Goal: Information Seeking & Learning: Learn about a topic

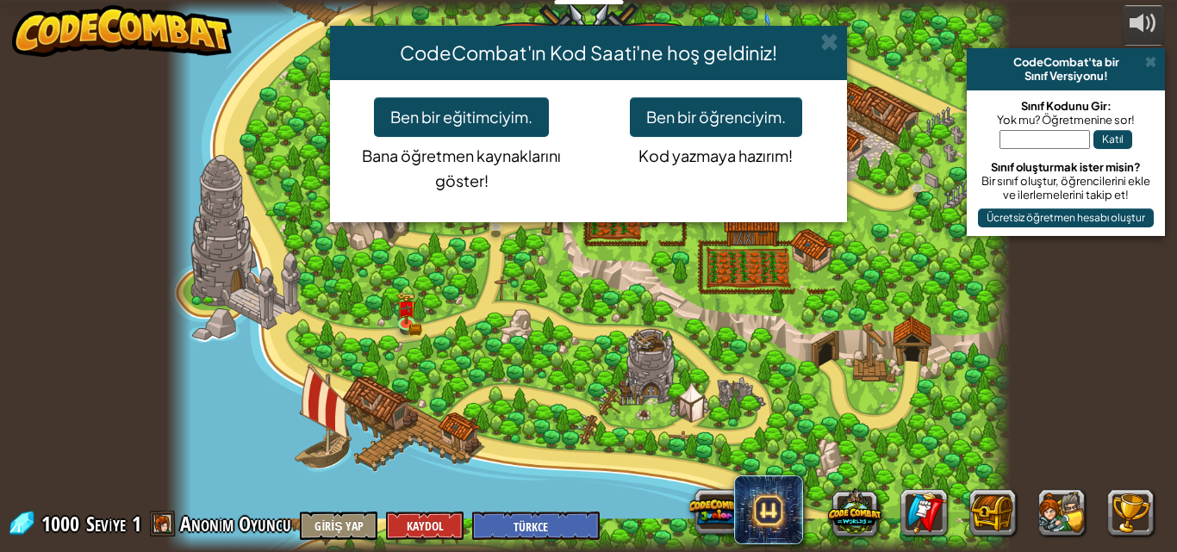
select select "tr"
click at [724, 111] on button "Ben bir öğrenciyim." at bounding box center [716, 117] width 172 height 40
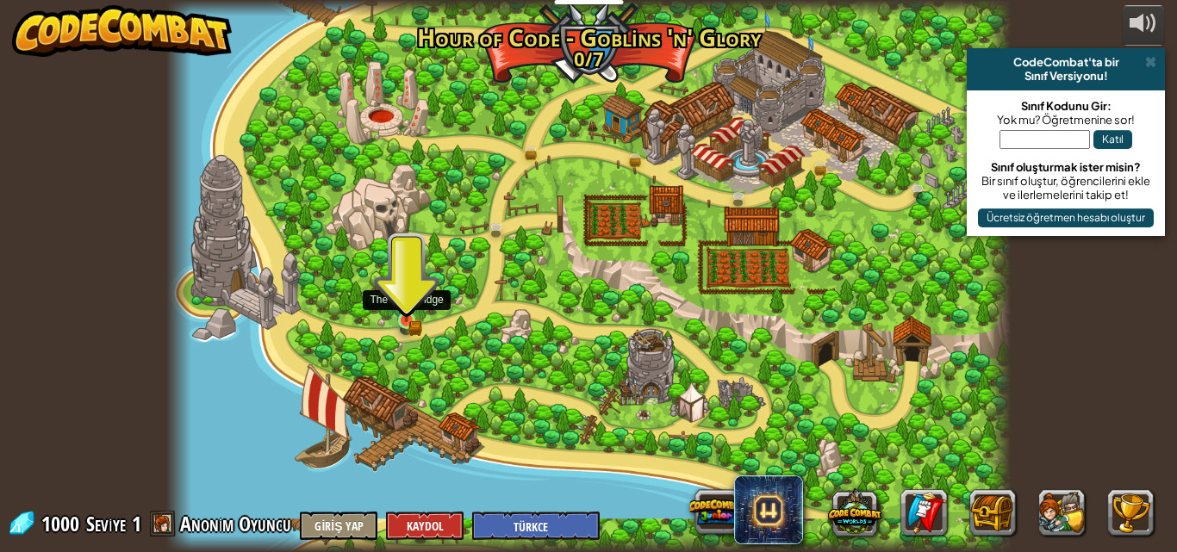
click at [407, 322] on div at bounding box center [406, 320] width 17 height 17
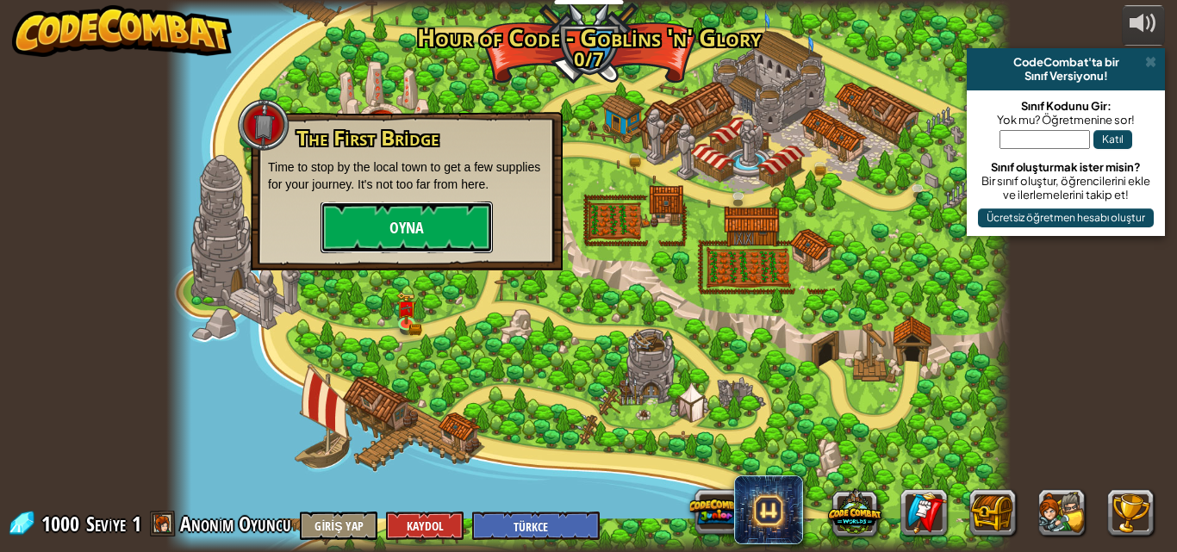
click at [404, 234] on button "Oyna" at bounding box center [406, 228] width 172 height 52
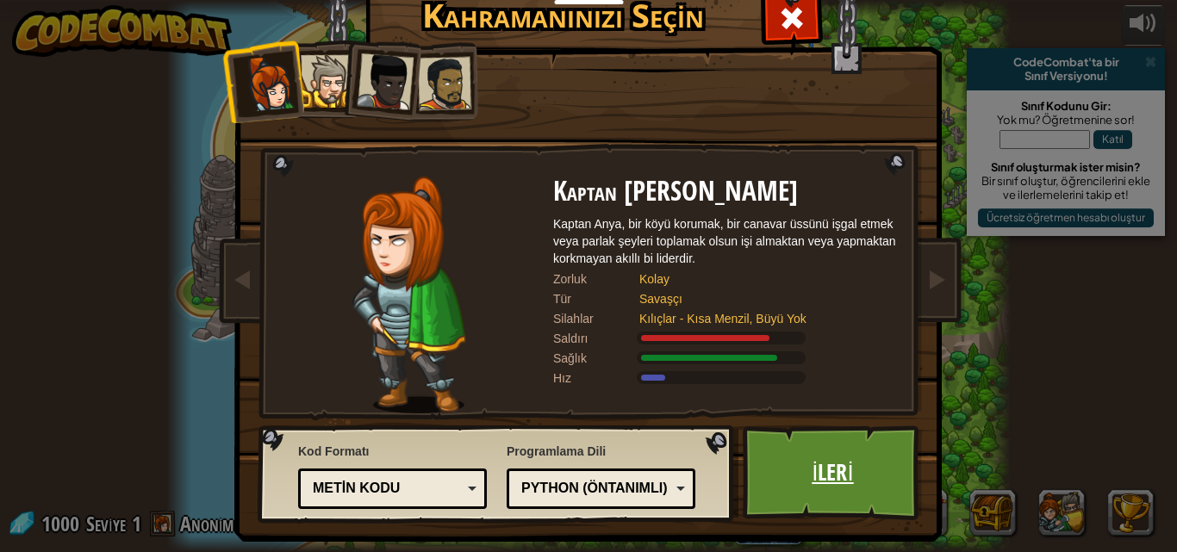
click at [810, 476] on link "İleri" at bounding box center [833, 473] width 180 height 95
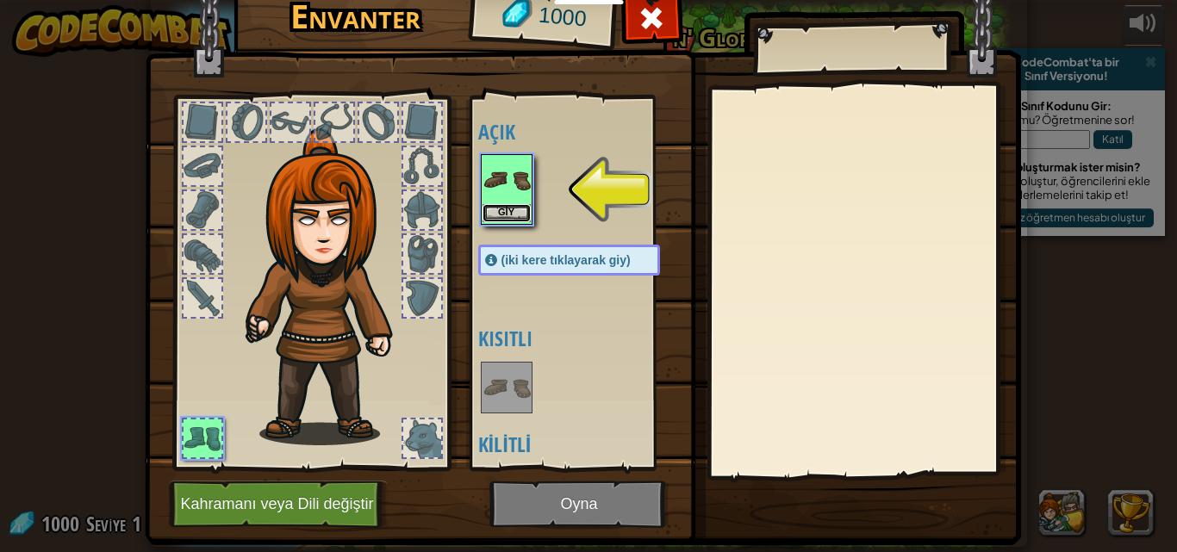
click at [494, 207] on button "Giy" at bounding box center [506, 213] width 48 height 18
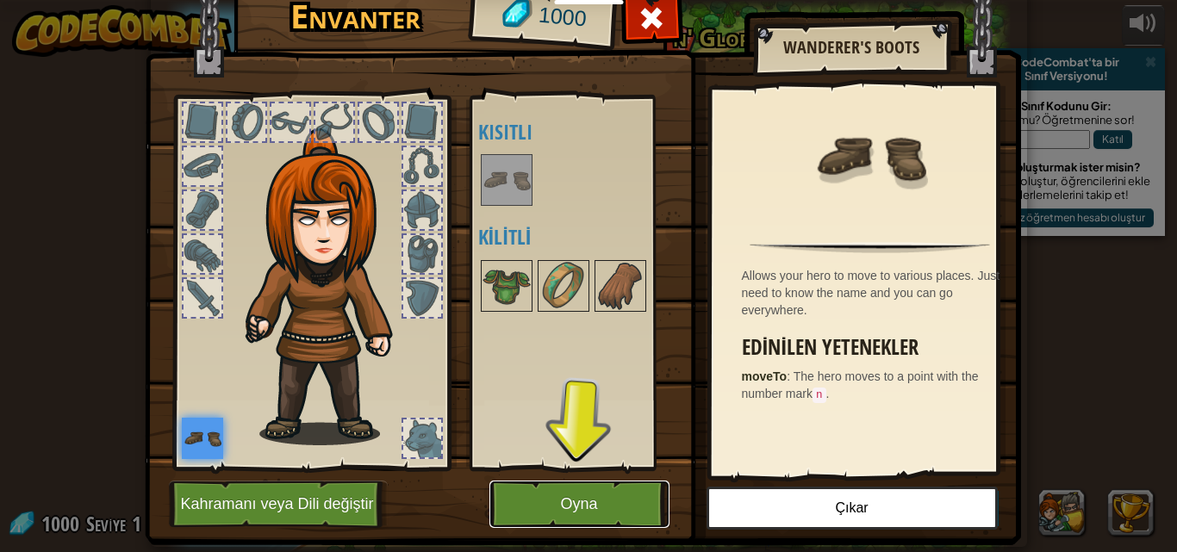
click at [545, 491] on button "Oyna" at bounding box center [579, 504] width 180 height 47
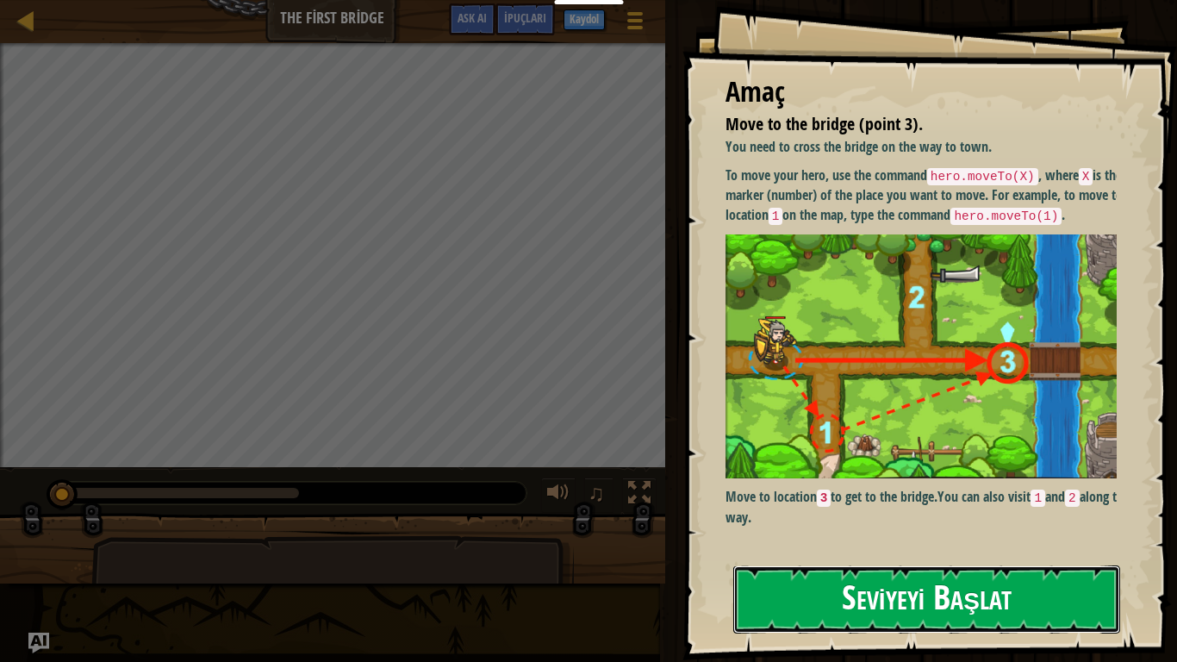
click at [807, 551] on button "Seviyeyi Başlat" at bounding box center [926, 599] width 387 height 68
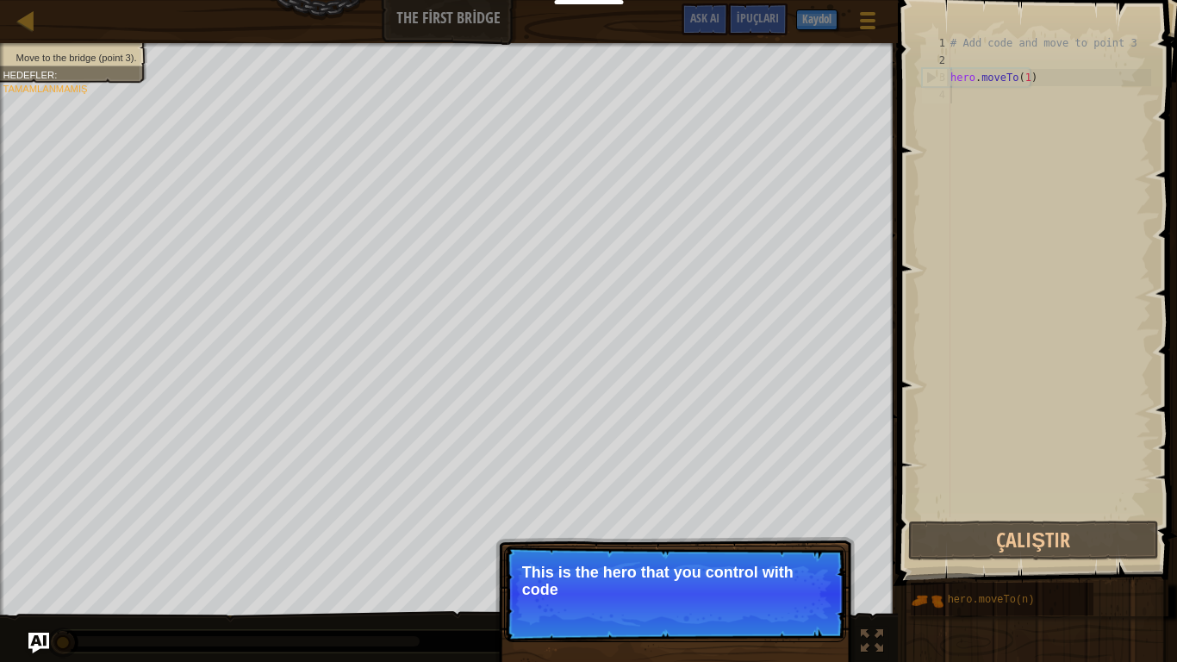
drag, startPoint x: 638, startPoint y: 596, endPoint x: 638, endPoint y: 607, distance: 11.2
click at [638, 551] on p "Devam et This is the hero that you control with code" at bounding box center [675, 593] width 342 height 96
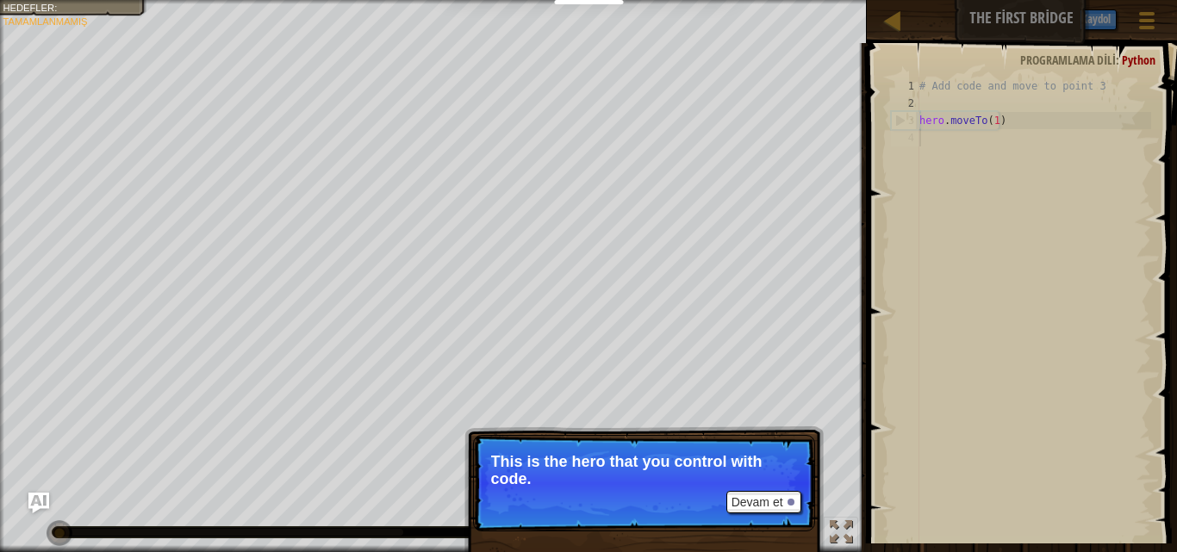
scroll to position [8, 0]
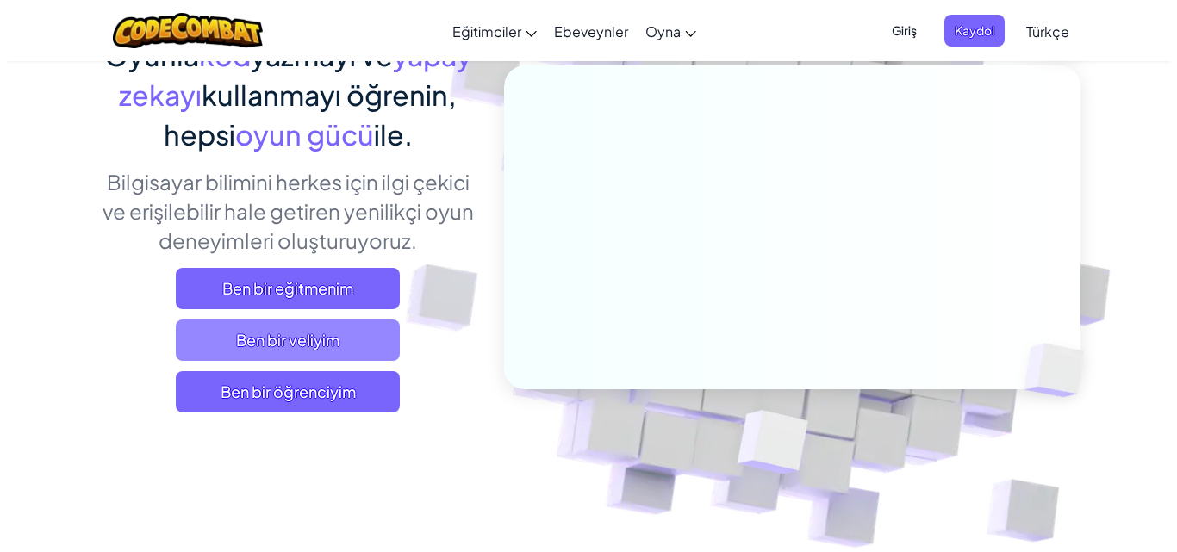
scroll to position [172, 0]
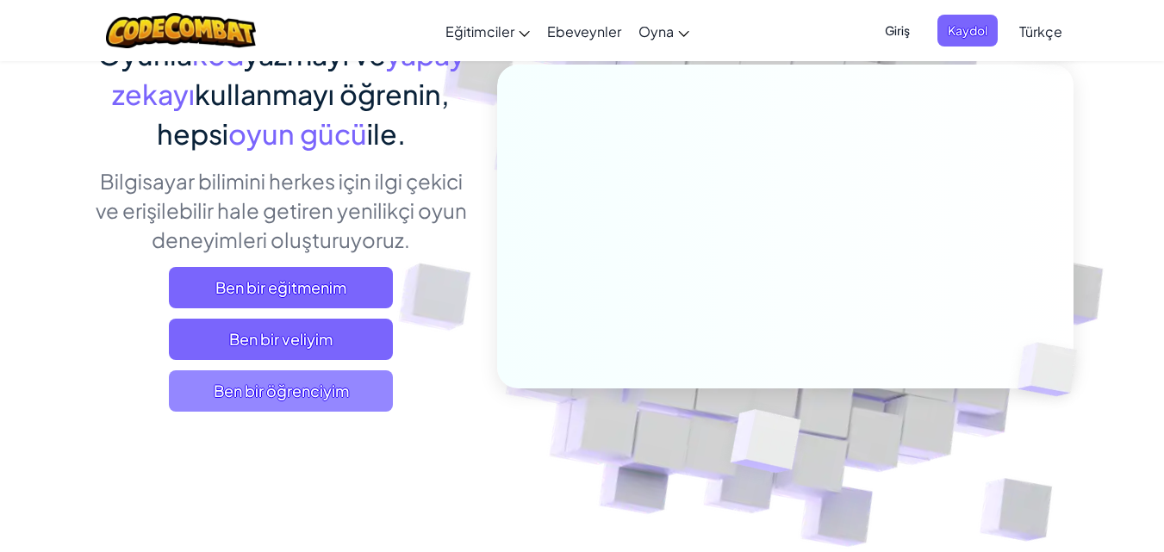
click at [327, 393] on span "Ben bir öğrenciyim" at bounding box center [281, 390] width 224 height 41
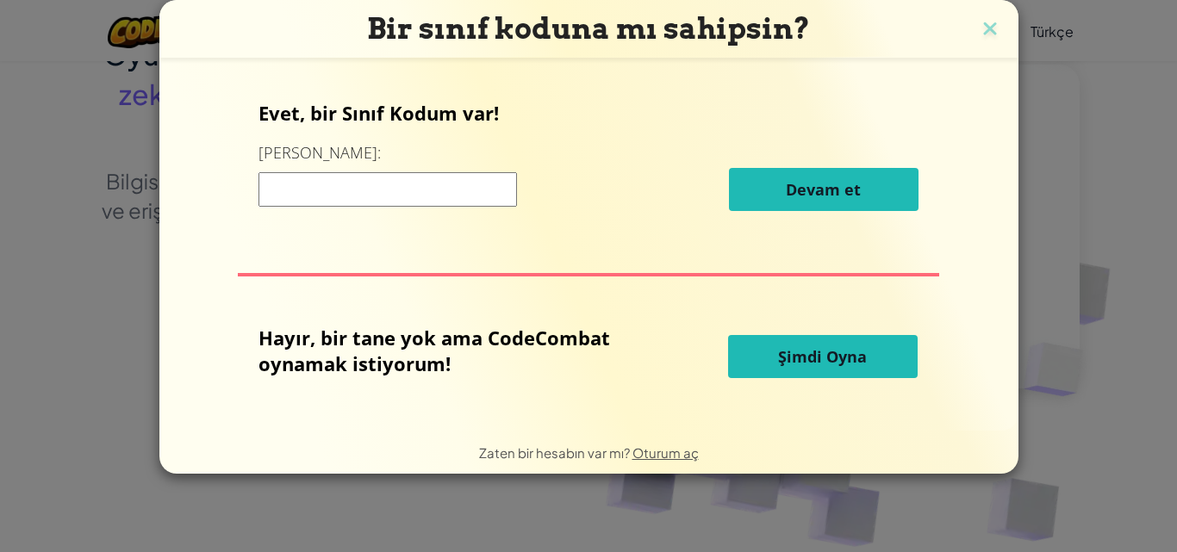
click at [781, 356] on span "Şimdi Oyna" at bounding box center [822, 356] width 89 height 21
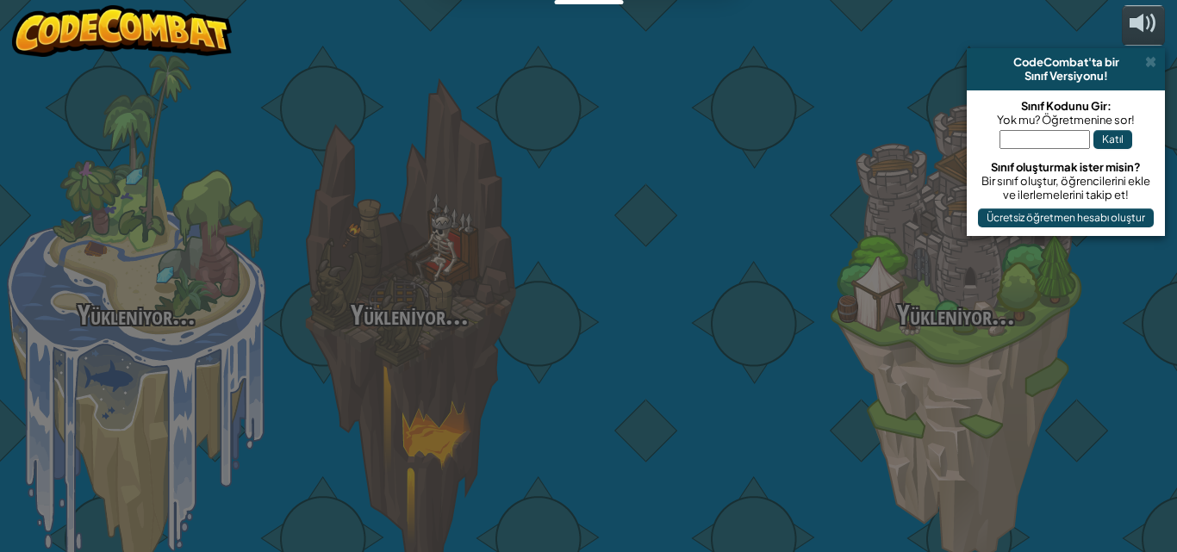
select select "tr"
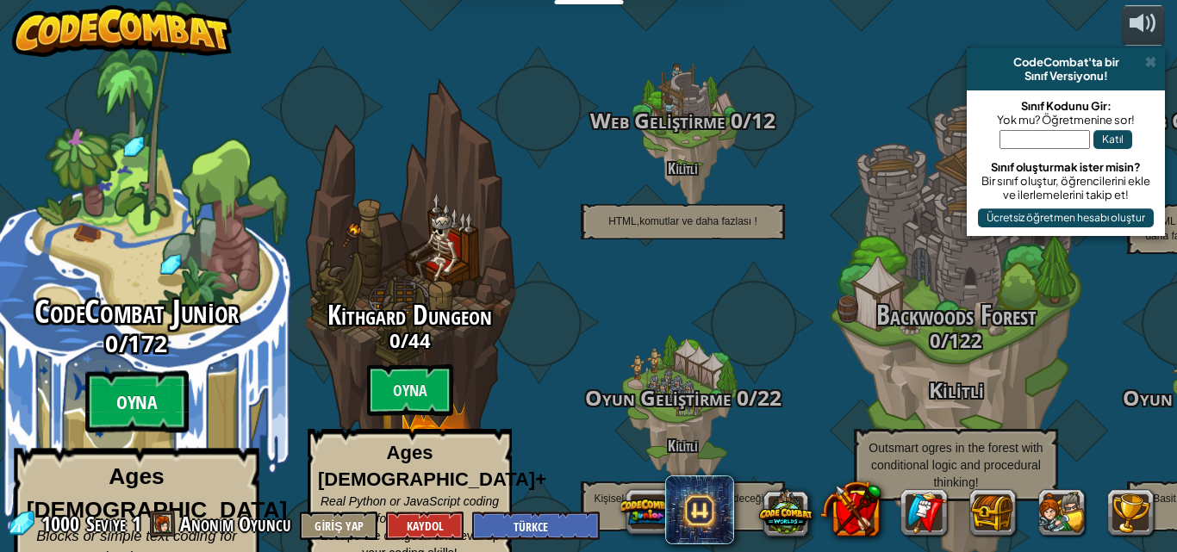
click at [151, 388] on btn "Oyna" at bounding box center [136, 402] width 103 height 62
select select "tr"
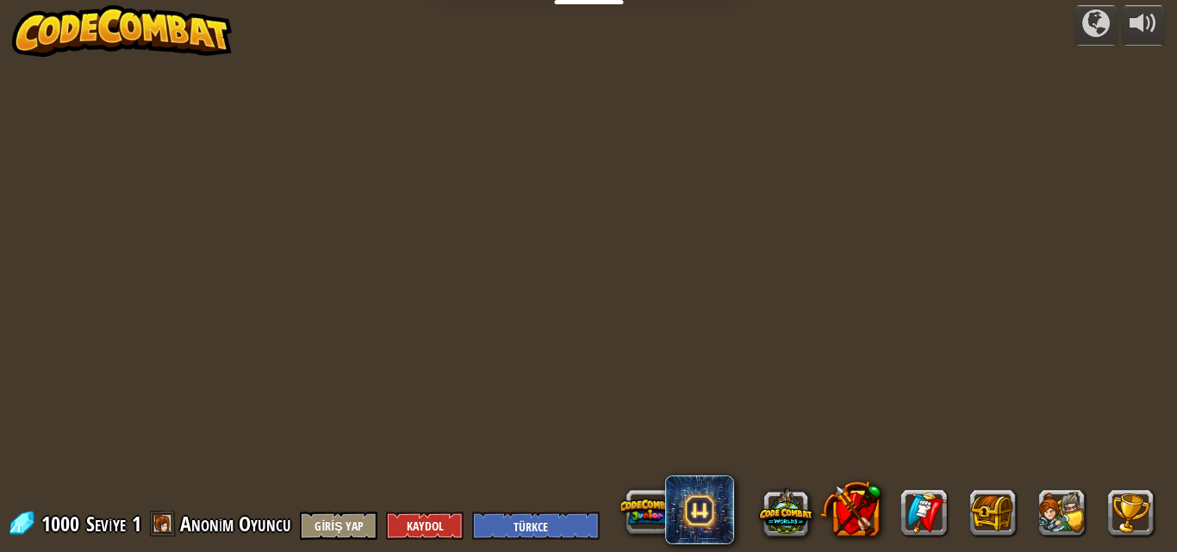
select select "tr"
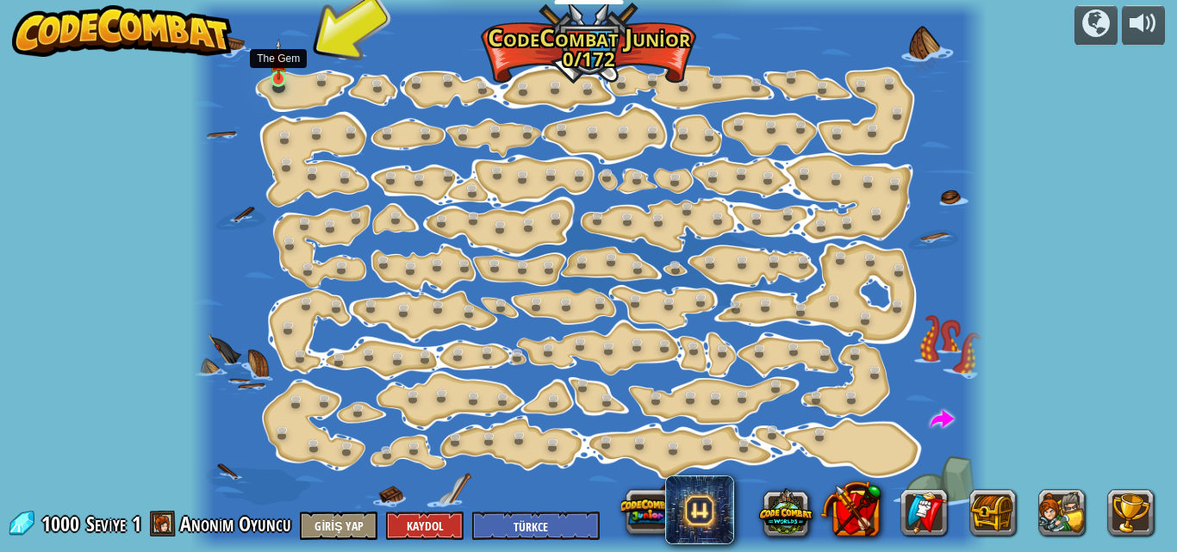
click at [275, 78] on img at bounding box center [279, 60] width 18 height 42
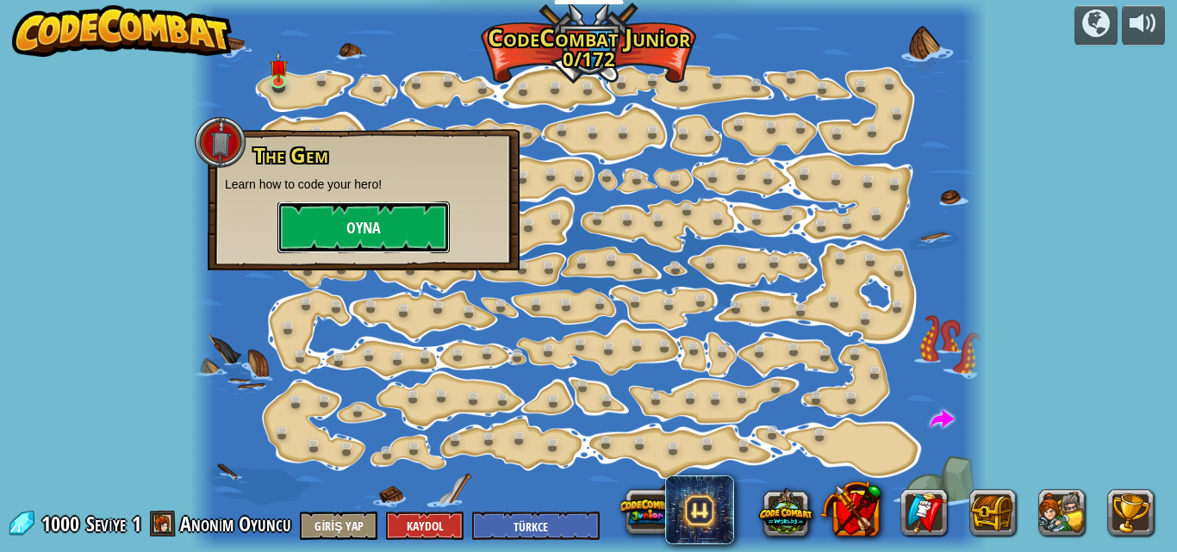
click at [357, 233] on button "Oyna" at bounding box center [363, 228] width 172 height 52
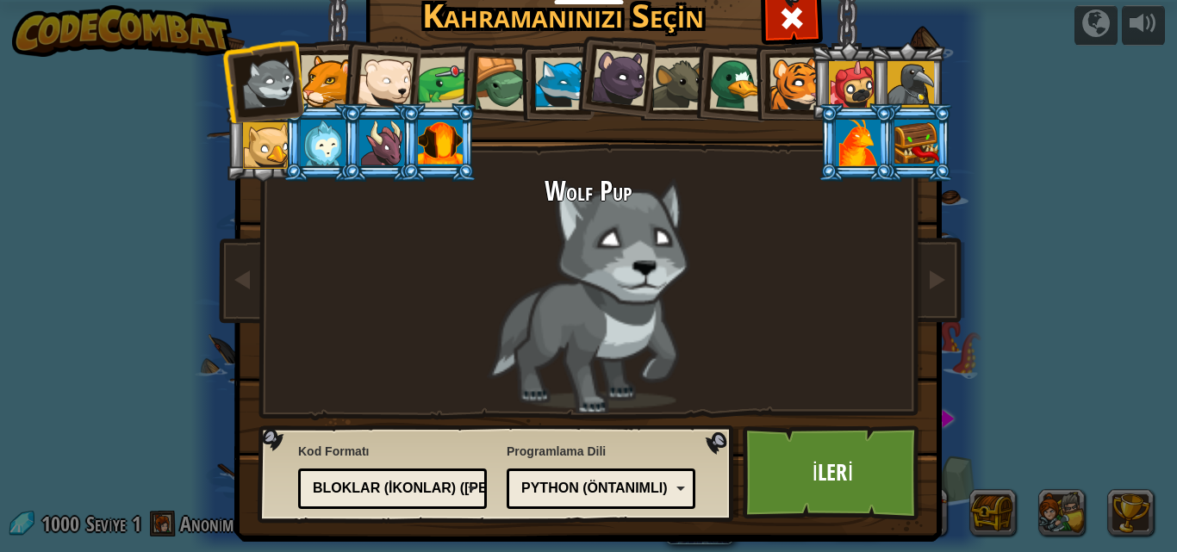
click at [810, 84] on li at bounding box center [849, 81] width 78 height 78
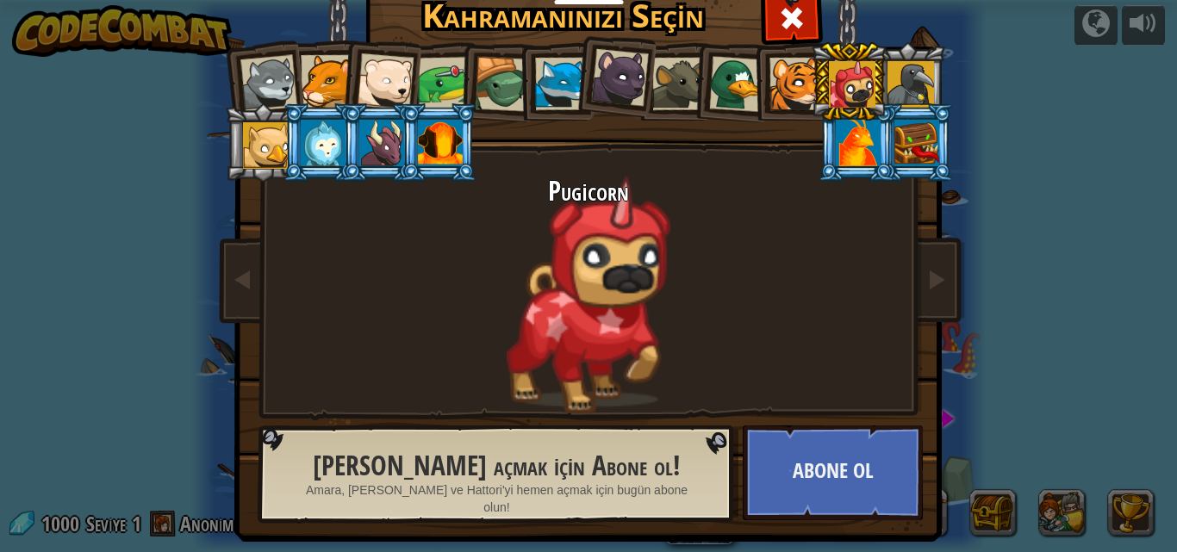
click at [798, 89] on div at bounding box center [795, 84] width 53 height 53
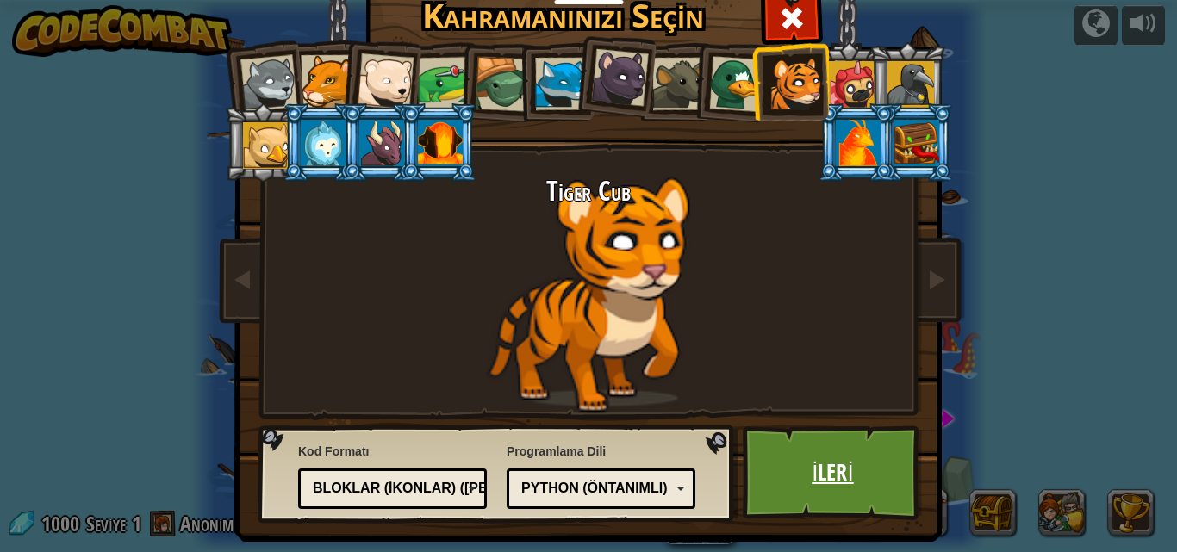
click at [838, 457] on link "İleri" at bounding box center [833, 473] width 180 height 95
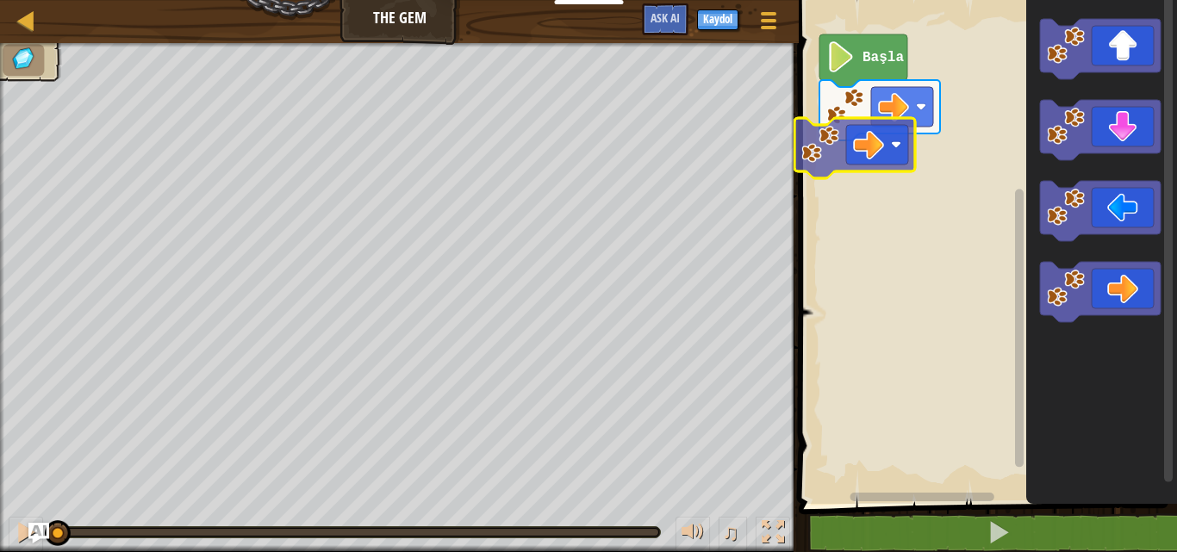
click at [903, 170] on div "Başla" at bounding box center [984, 247] width 383 height 513
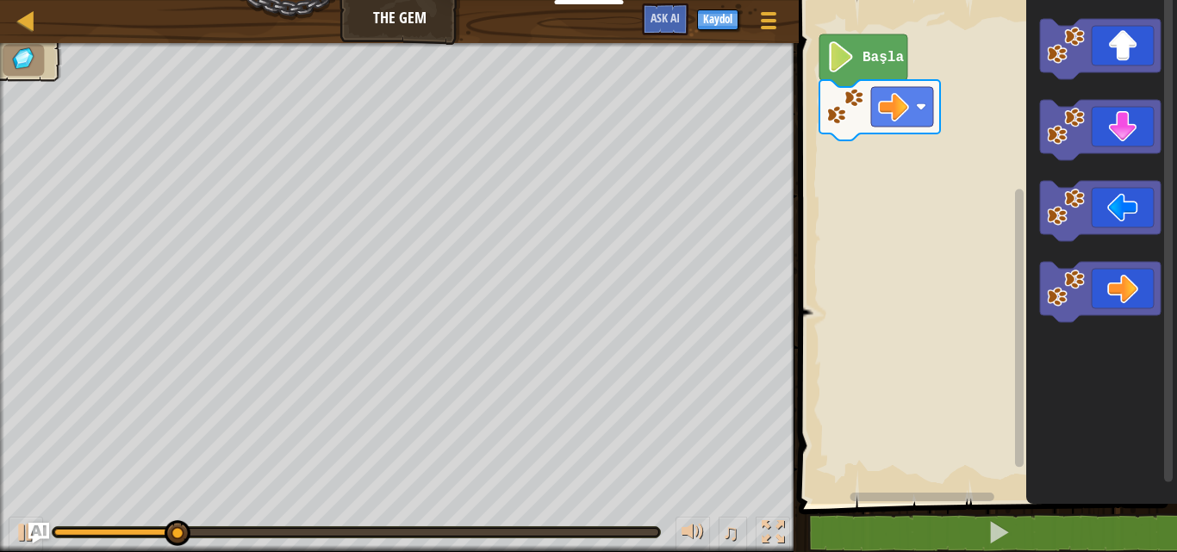
click at [1044, 513] on span at bounding box center [989, 228] width 392 height 574
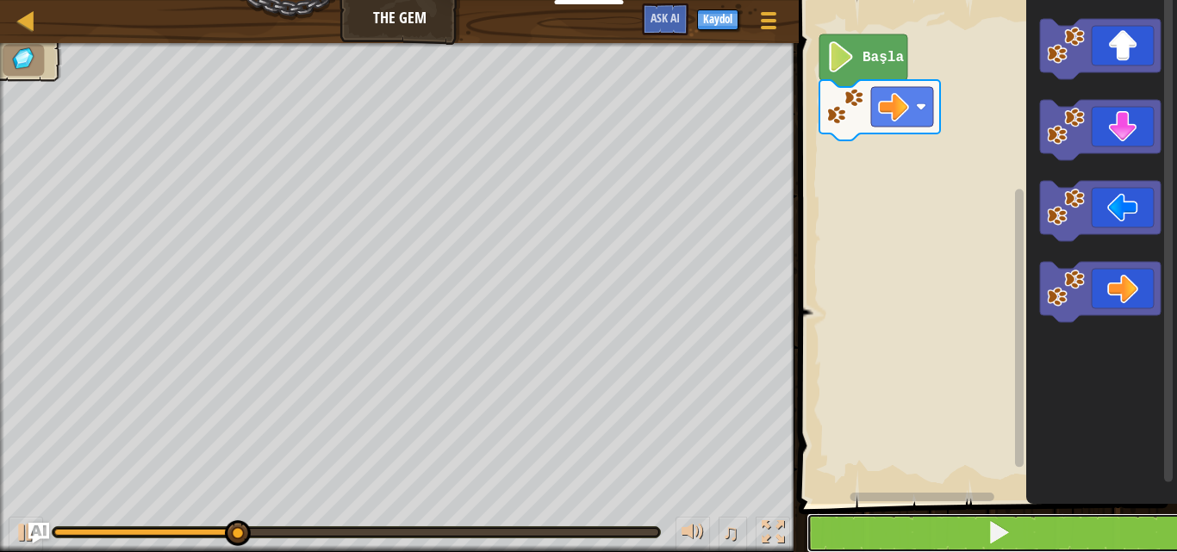
click at [1036, 521] on button at bounding box center [997, 533] width 383 height 40
click at [1073, 546] on button at bounding box center [997, 533] width 383 height 40
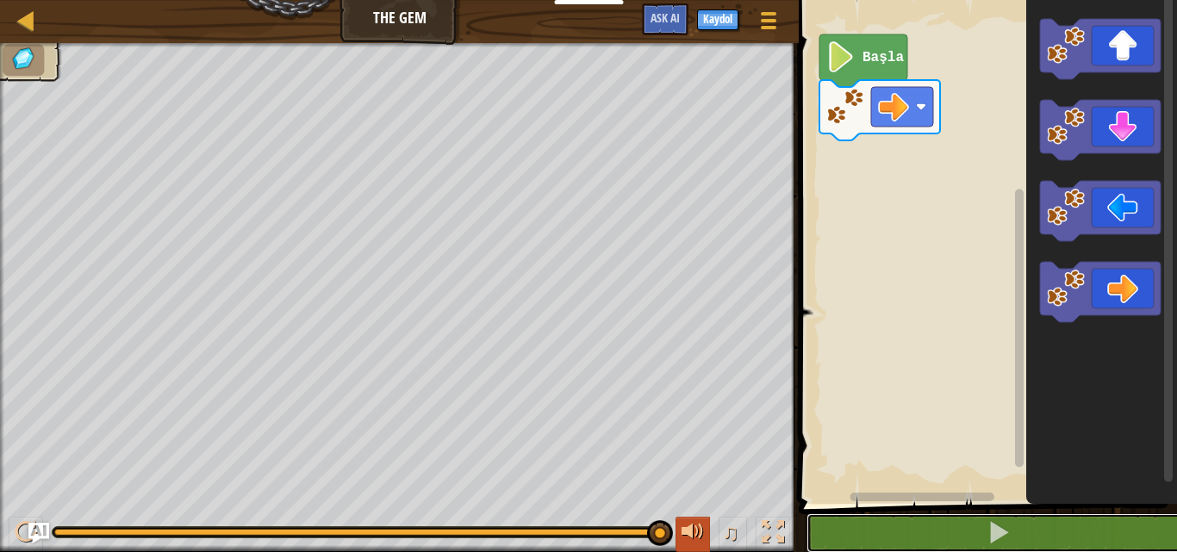
drag, startPoint x: 544, startPoint y: 531, endPoint x: 684, endPoint y: 524, distance: 139.7
click at [684, 524] on div "♫" at bounding box center [399, 528] width 799 height 52
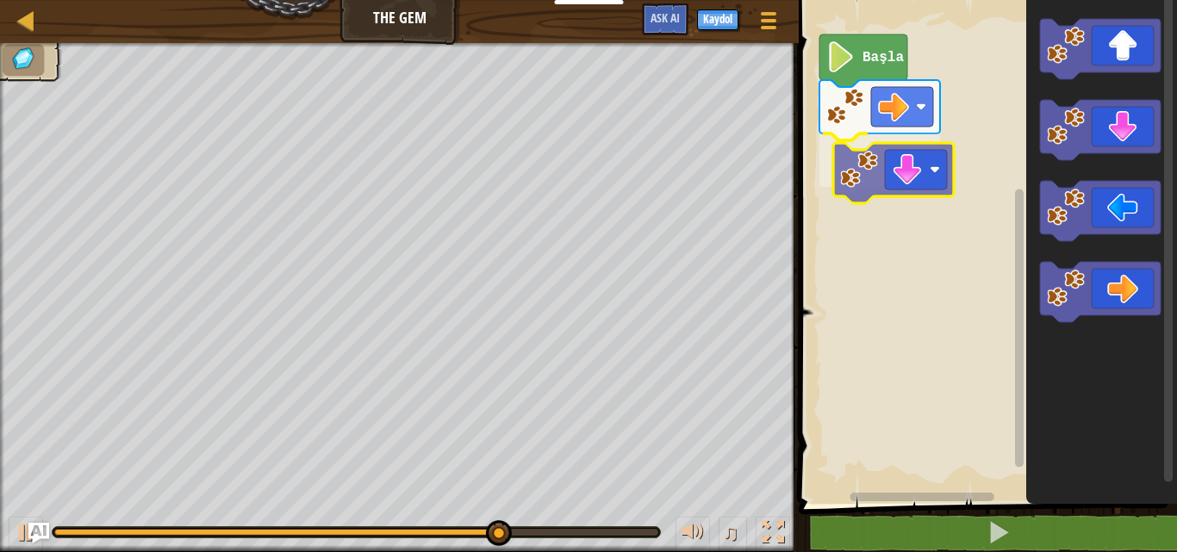
click at [928, 195] on div "Başla" at bounding box center [984, 247] width 383 height 513
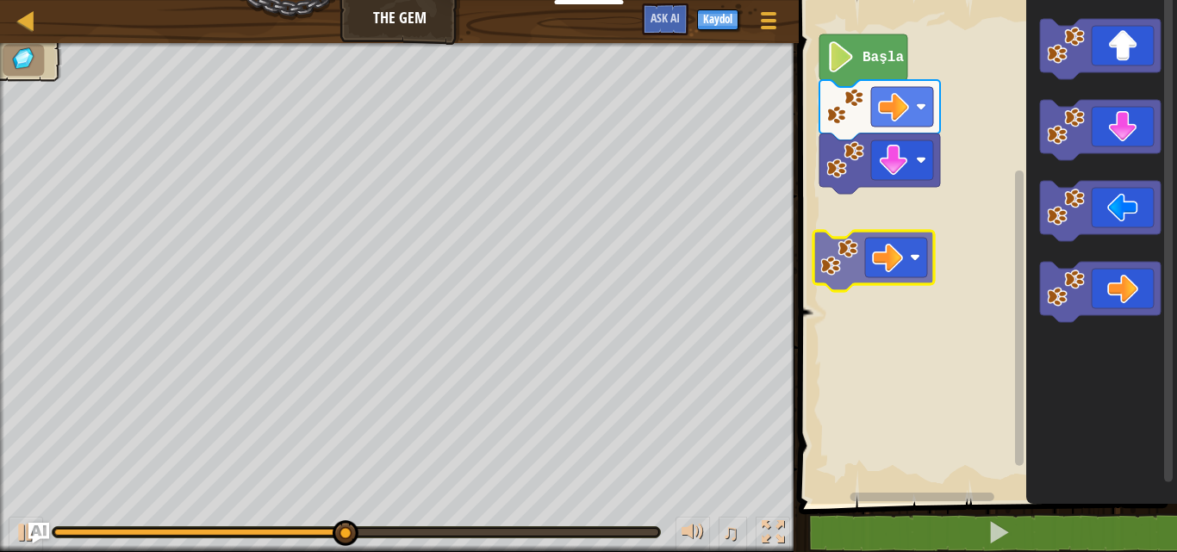
click at [876, 275] on div "Başla" at bounding box center [984, 247] width 383 height 513
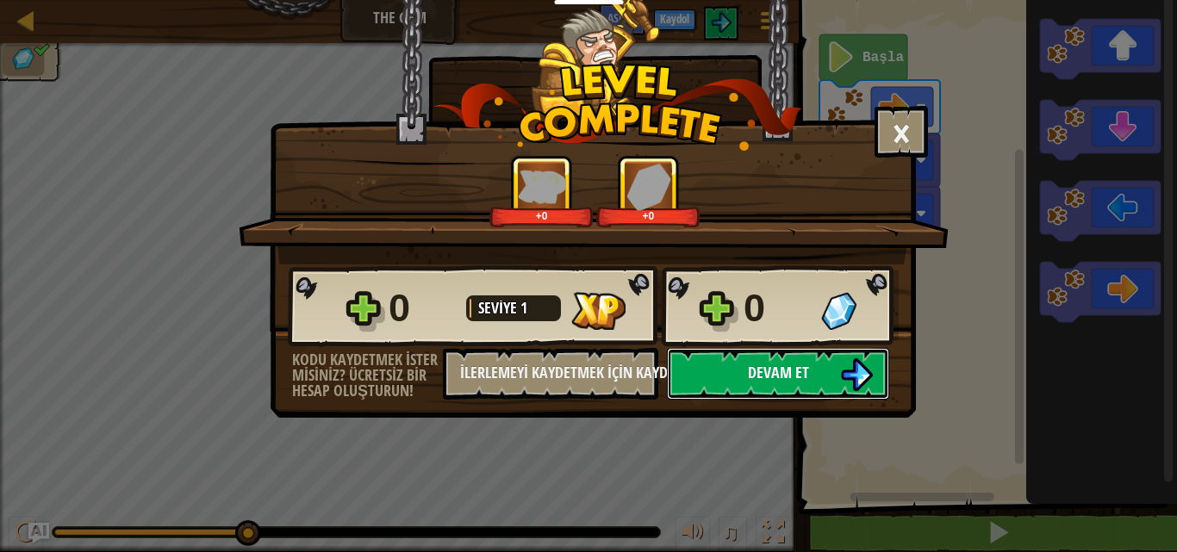
click at [787, 374] on span "Devam et" at bounding box center [778, 373] width 61 height 22
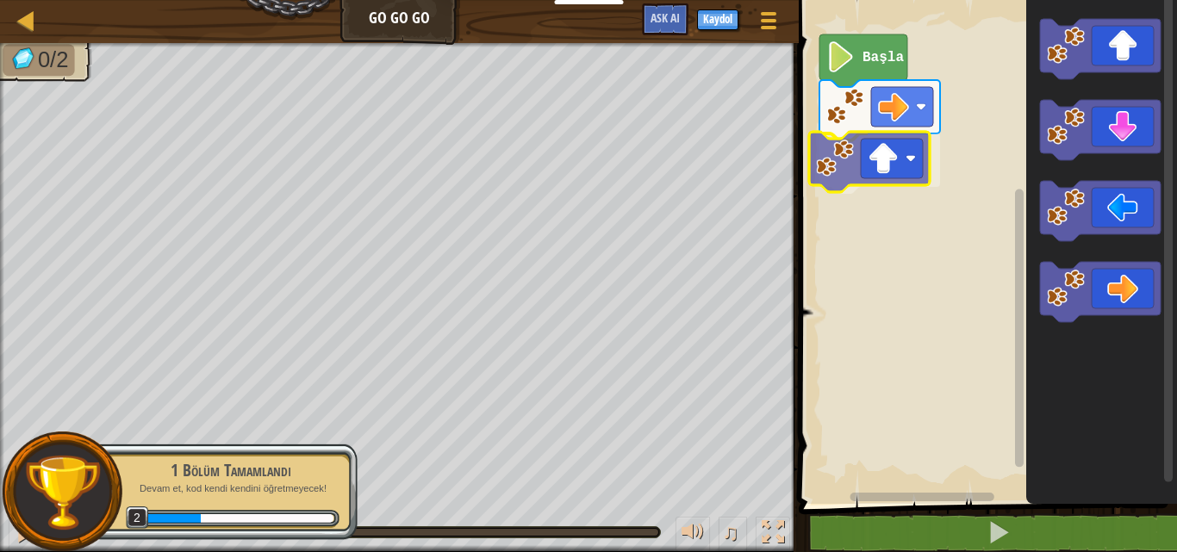
click at [851, 168] on div "Başla" at bounding box center [984, 247] width 383 height 513
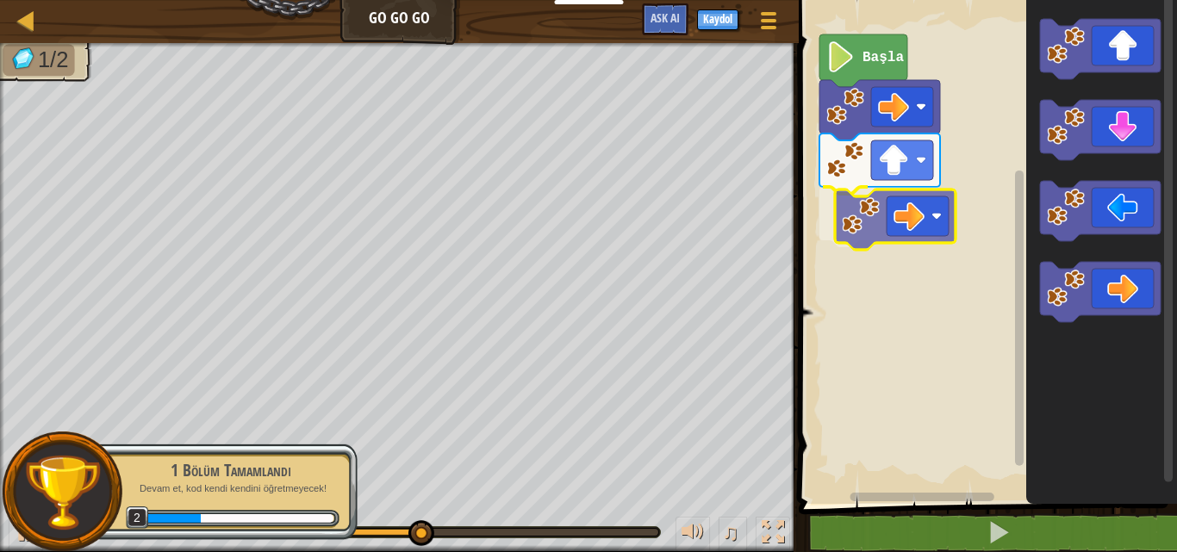
click at [840, 197] on div "Başla" at bounding box center [984, 247] width 383 height 513
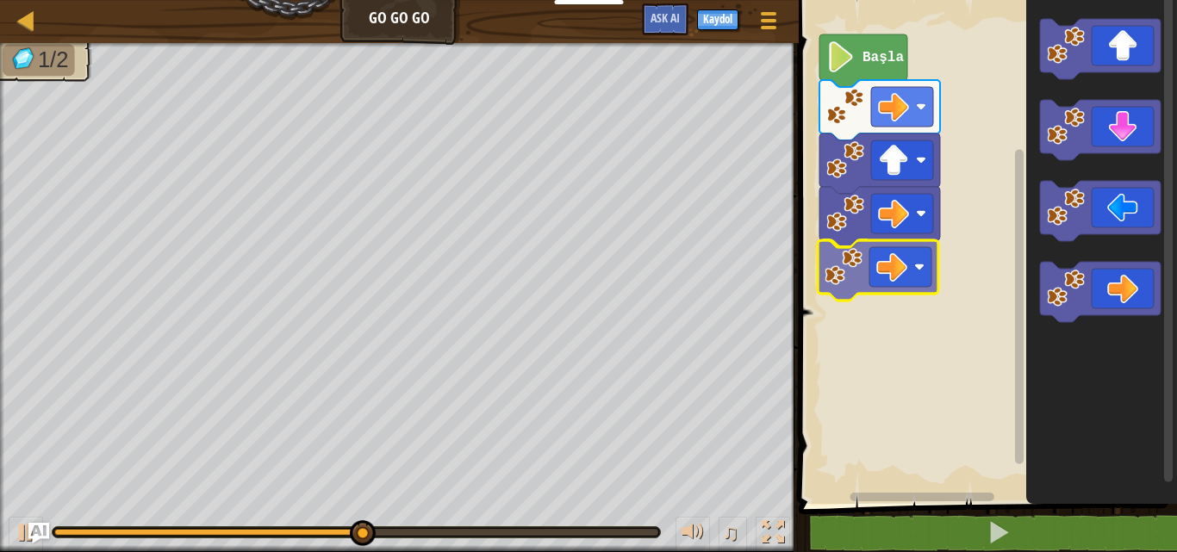
click at [889, 280] on div "Başla" at bounding box center [984, 247] width 383 height 513
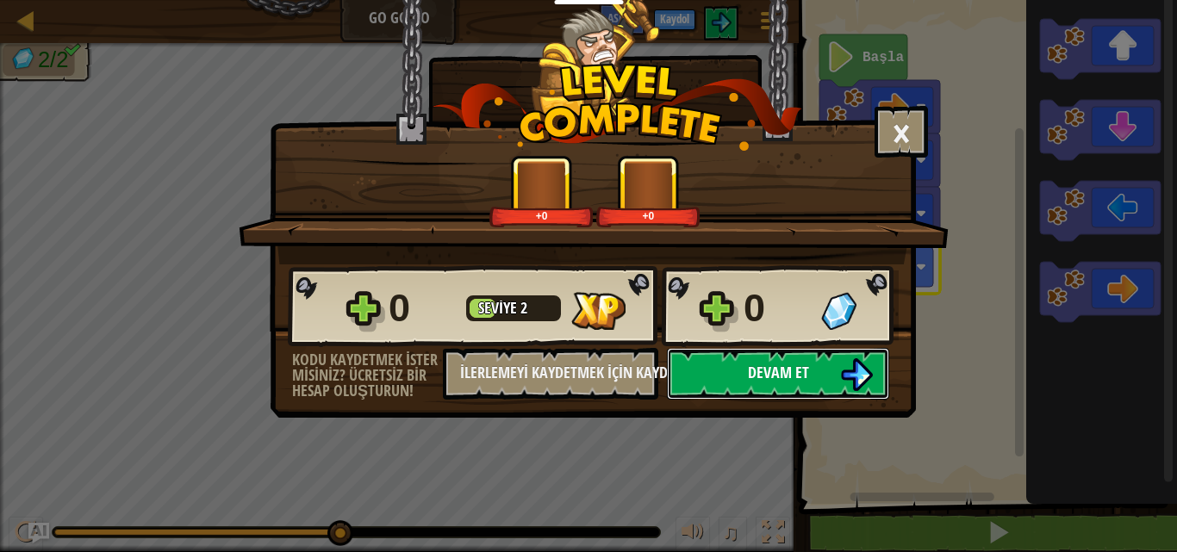
click at [811, 388] on button "Devam et" at bounding box center [778, 374] width 222 height 52
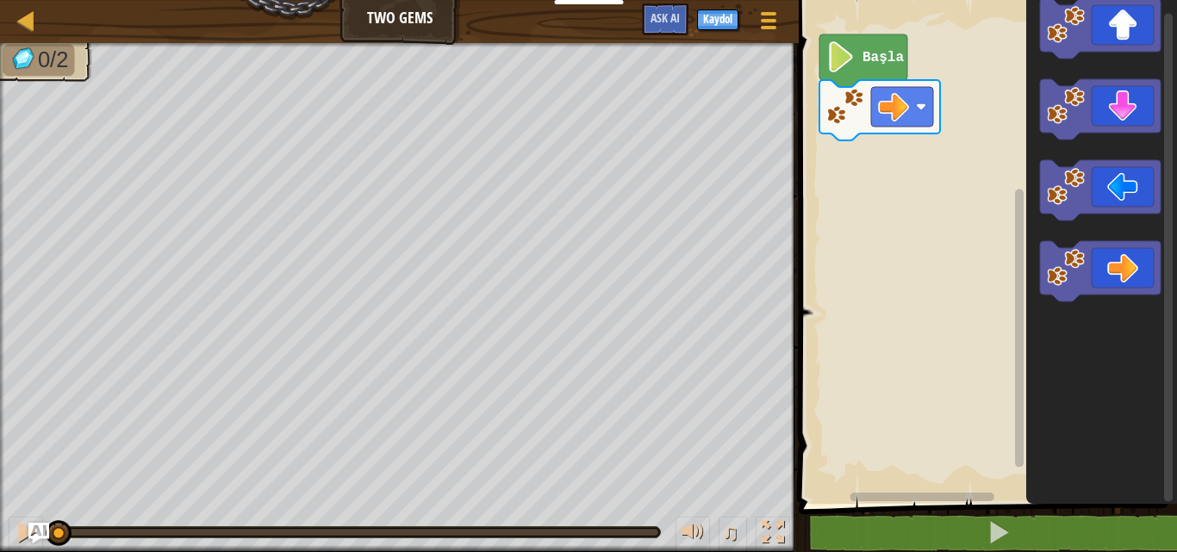
click at [959, 183] on div "Başla" at bounding box center [984, 247] width 383 height 513
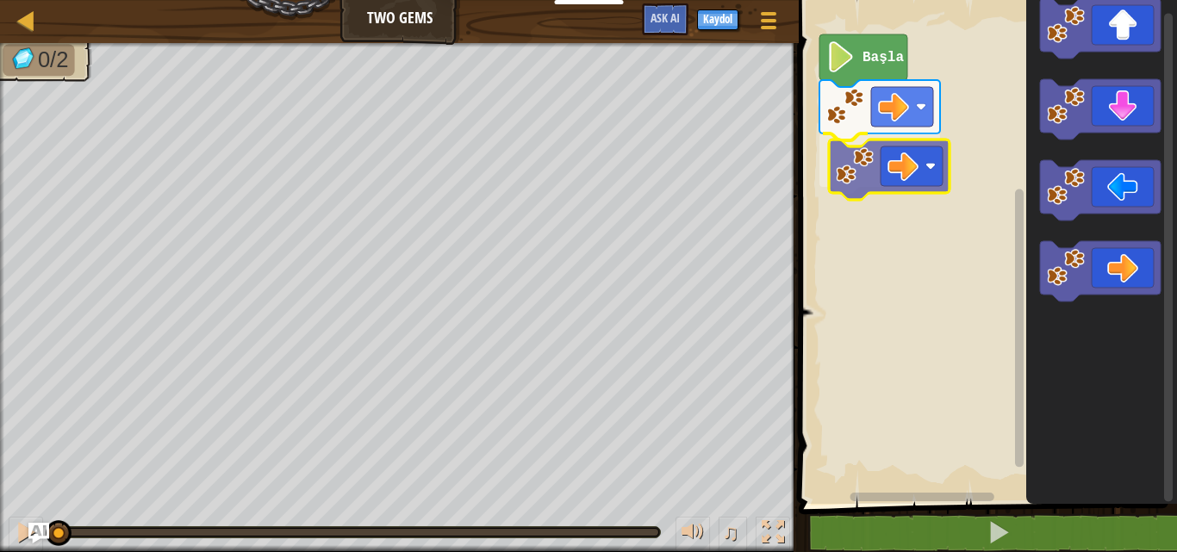
click at [939, 191] on div "Başla" at bounding box center [984, 247] width 383 height 513
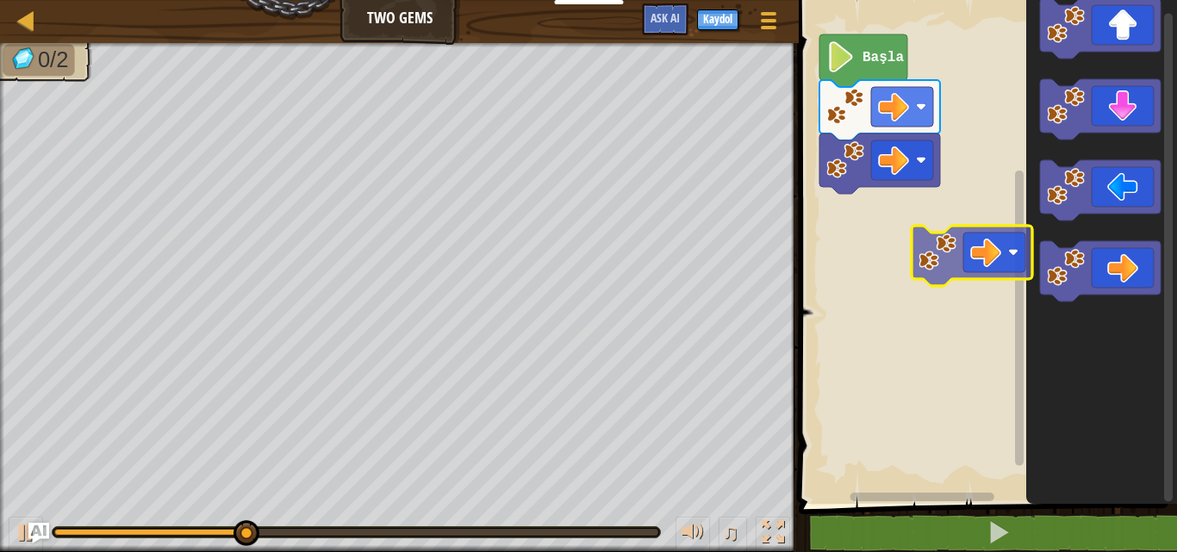
click at [944, 245] on div "Başla" at bounding box center [984, 247] width 383 height 513
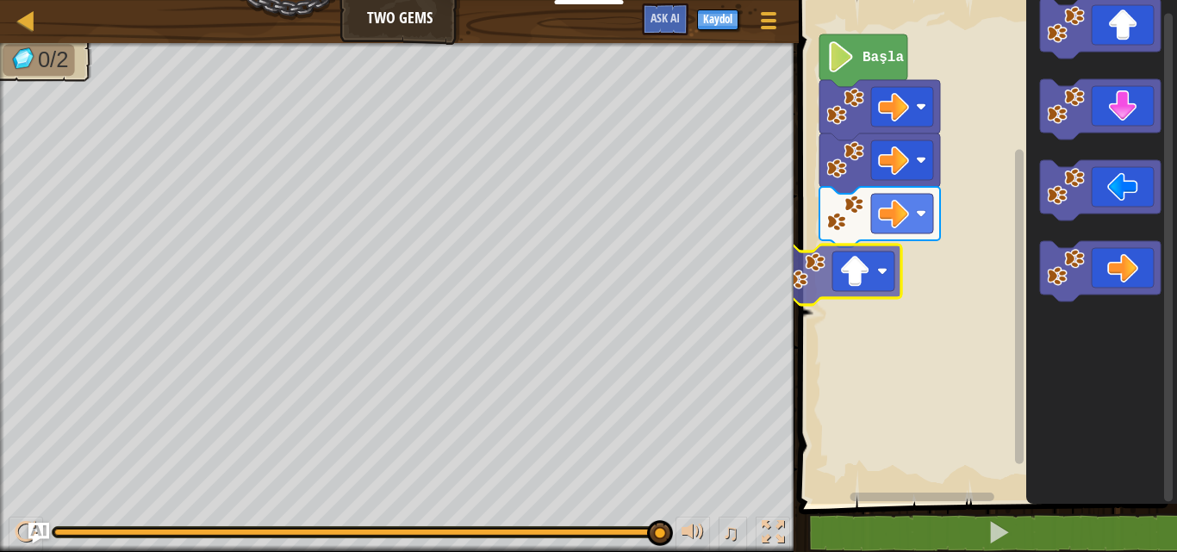
click at [859, 292] on div "Başla" at bounding box center [984, 247] width 383 height 513
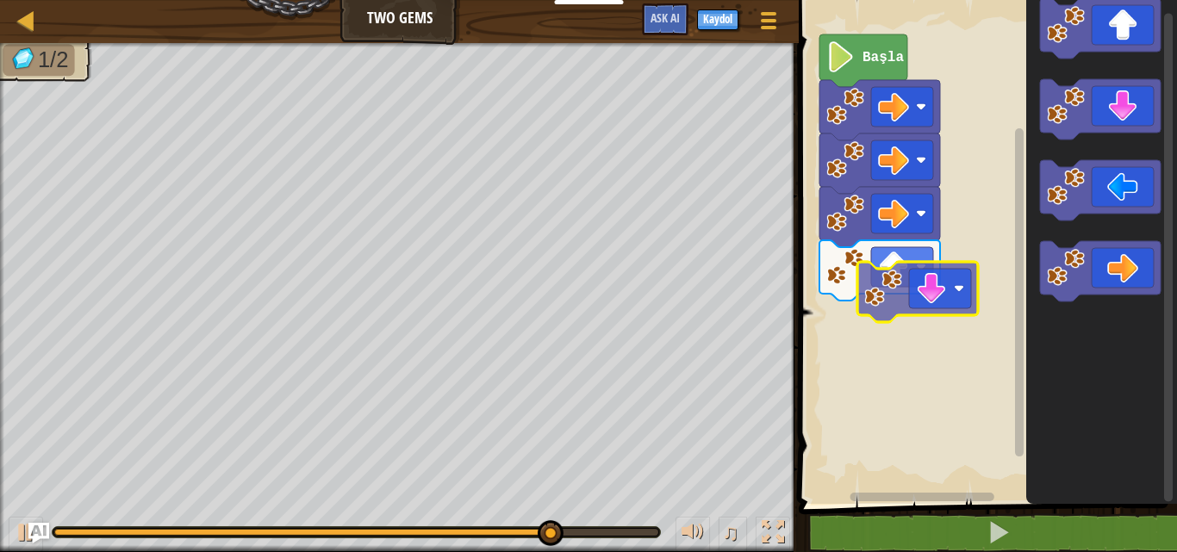
click at [886, 339] on div "Başla" at bounding box center [984, 247] width 383 height 513
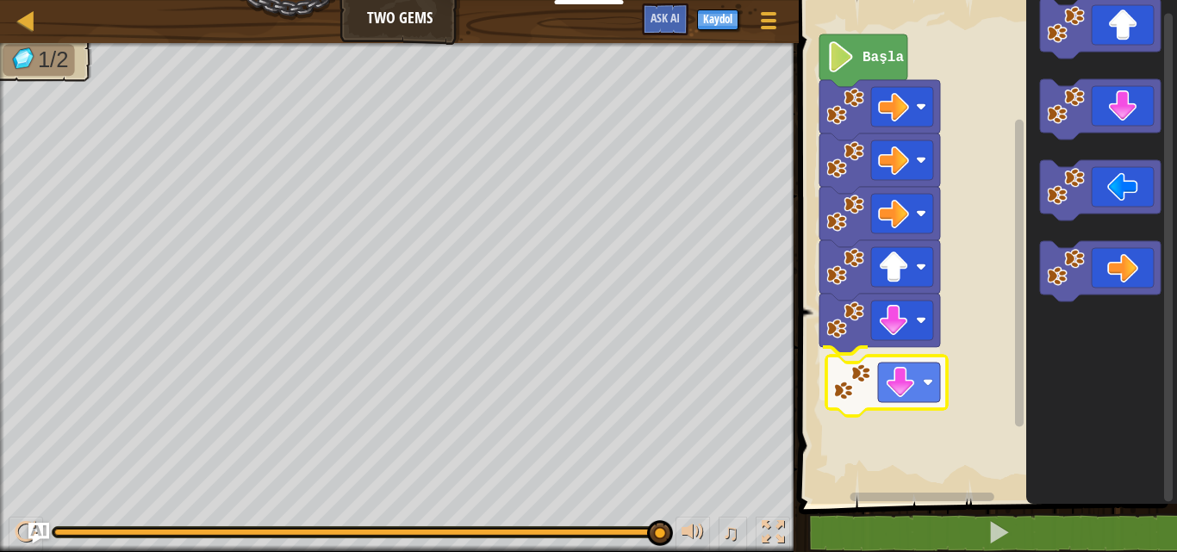
click at [897, 398] on div "Başla" at bounding box center [984, 247] width 383 height 513
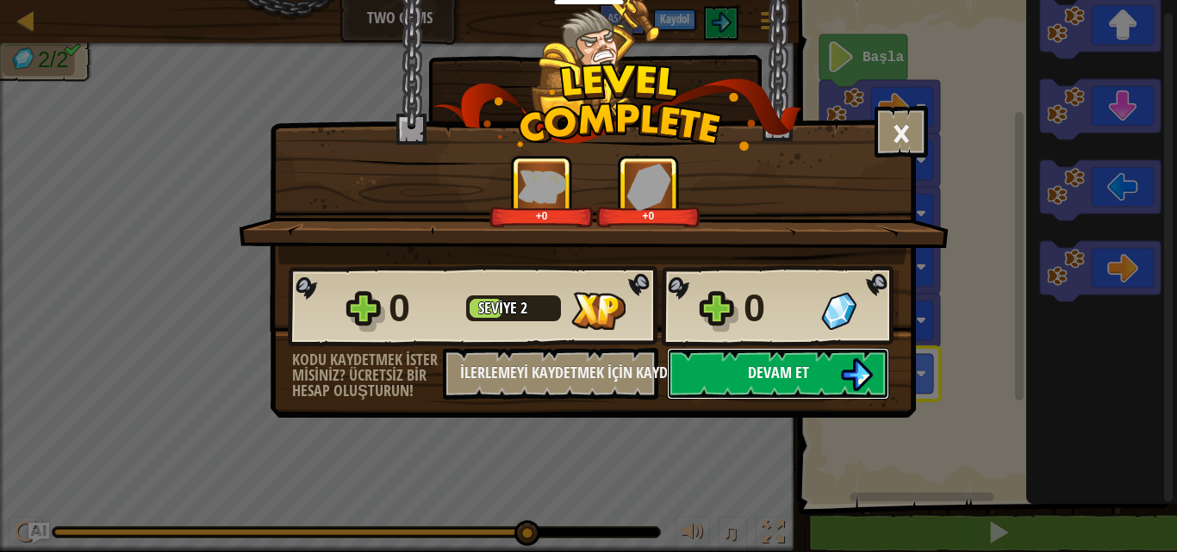
click at [825, 386] on button "Devam et" at bounding box center [778, 374] width 222 height 52
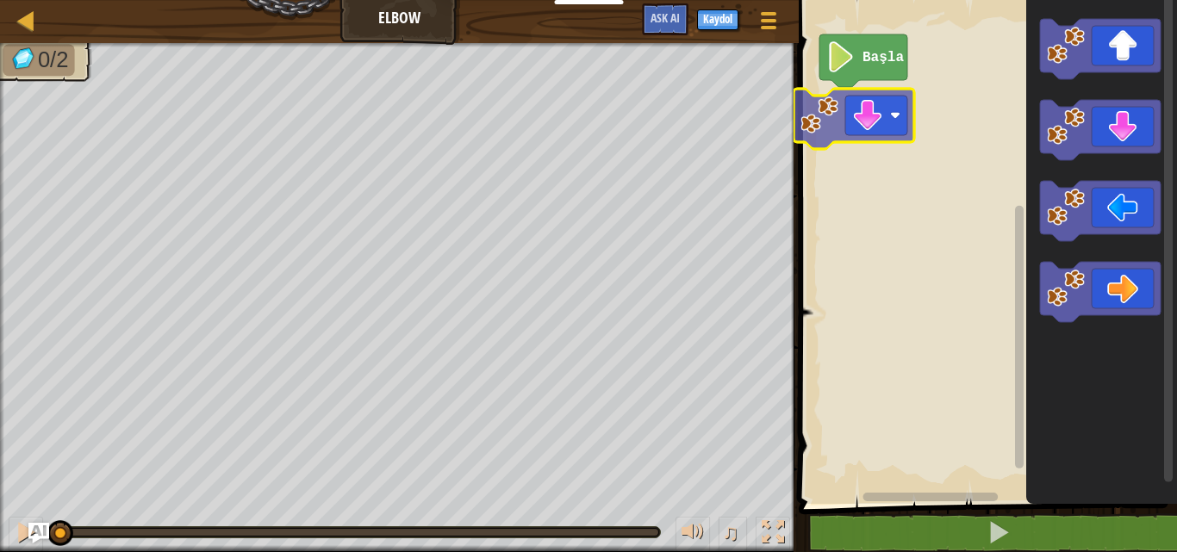
click at [853, 115] on div "Başla" at bounding box center [984, 247] width 383 height 513
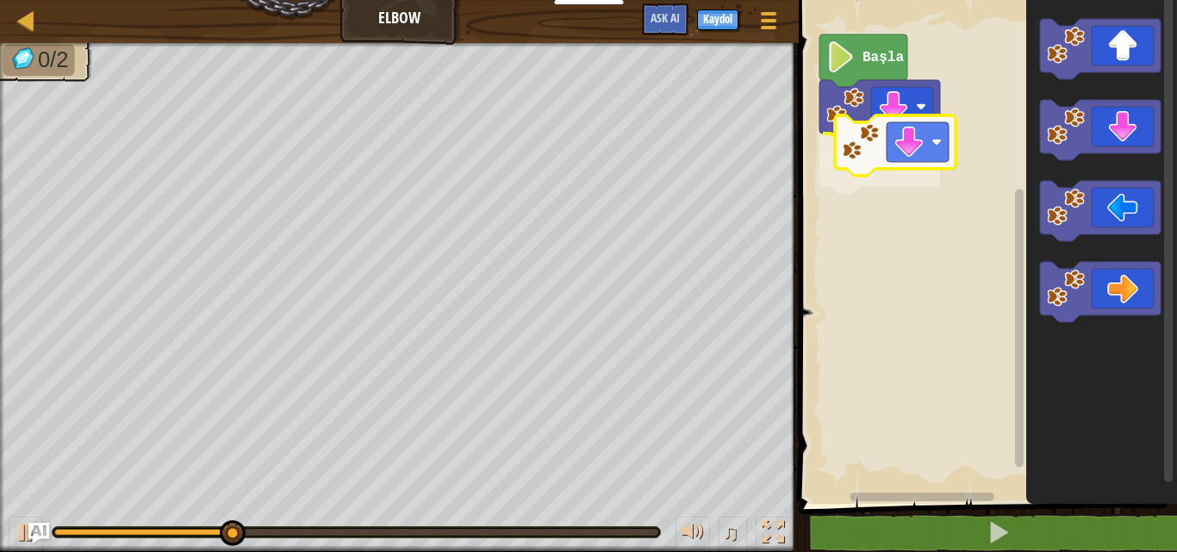
click at [857, 194] on div "Başla" at bounding box center [984, 247] width 383 height 513
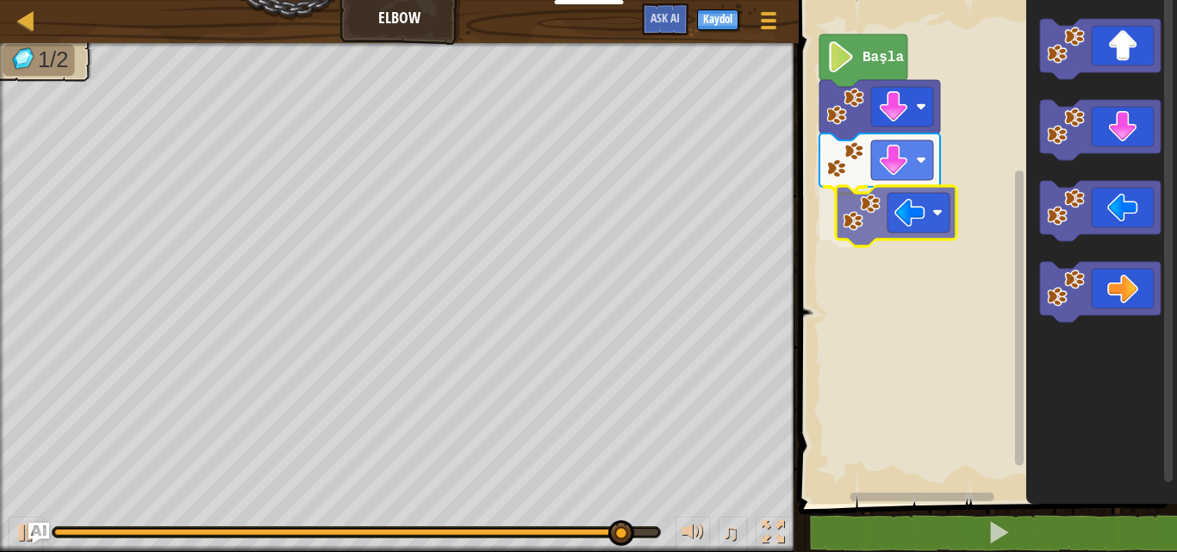
click at [924, 227] on div "Başla" at bounding box center [984, 247] width 383 height 513
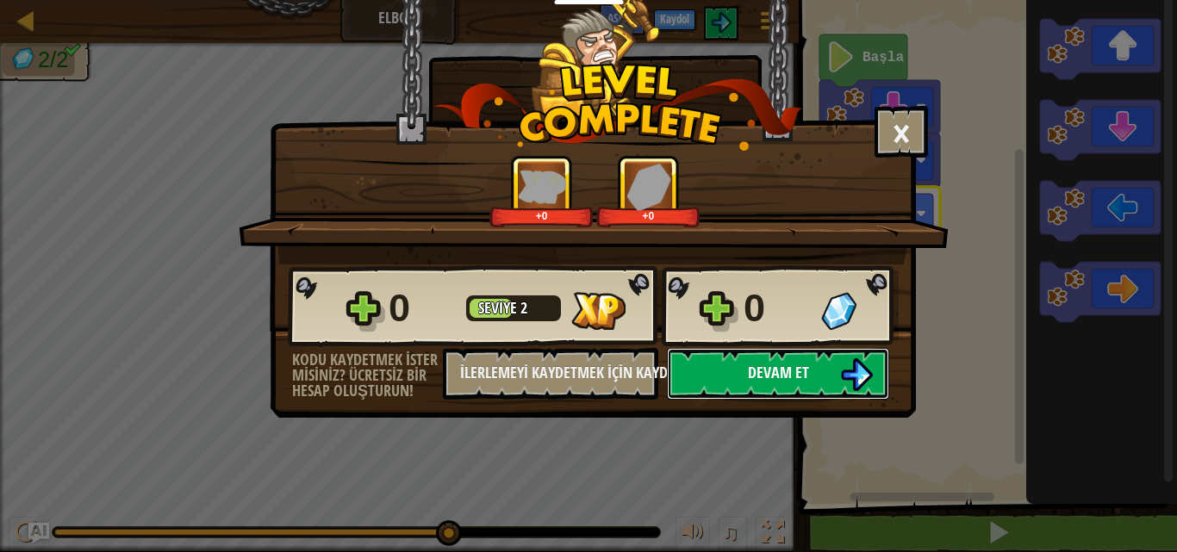
click at [781, 370] on button "Devam et" at bounding box center [778, 374] width 222 height 52
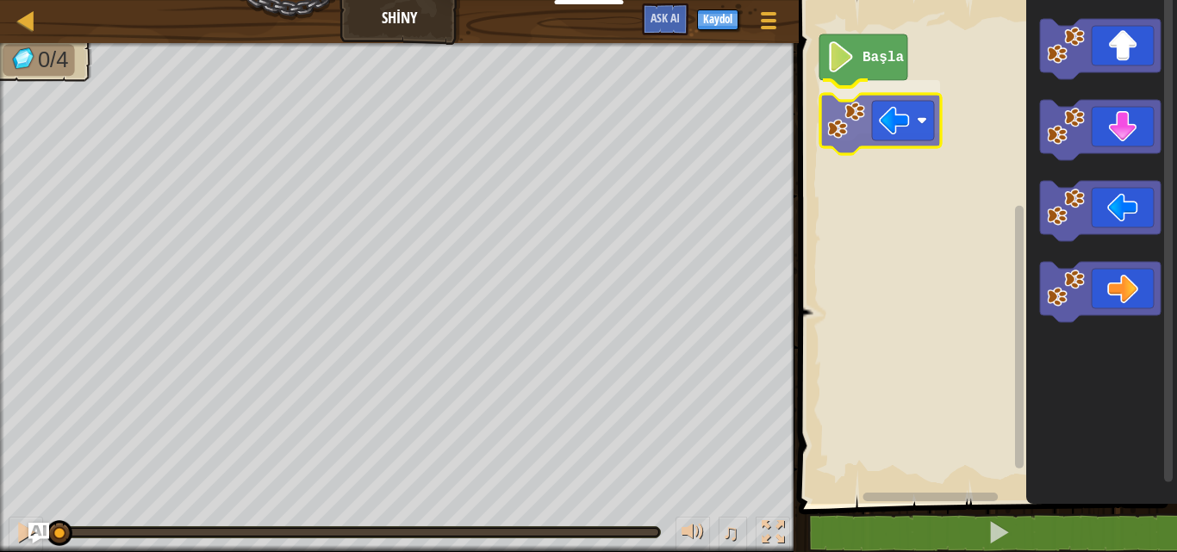
click at [883, 144] on div "Başla" at bounding box center [984, 247] width 383 height 513
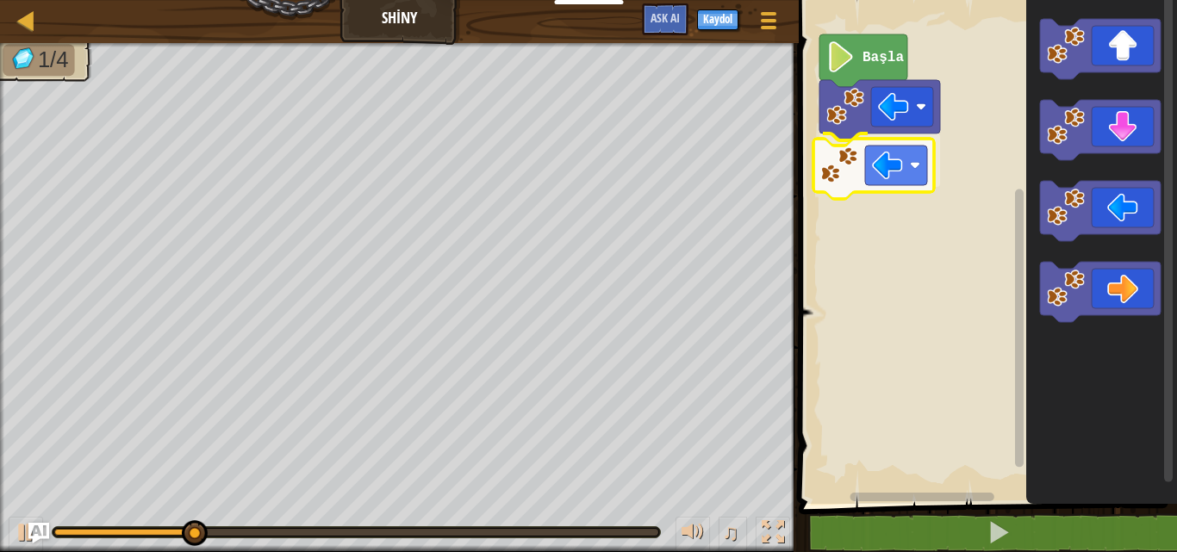
click at [869, 163] on div "Başla" at bounding box center [984, 247] width 383 height 513
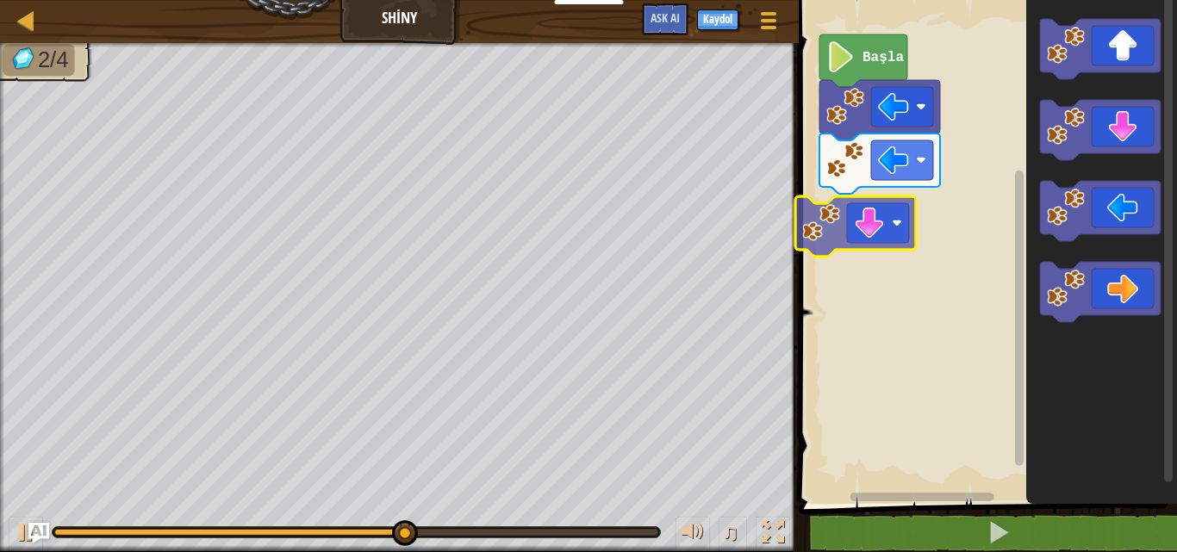
click at [840, 218] on div "Başla" at bounding box center [984, 247] width 383 height 513
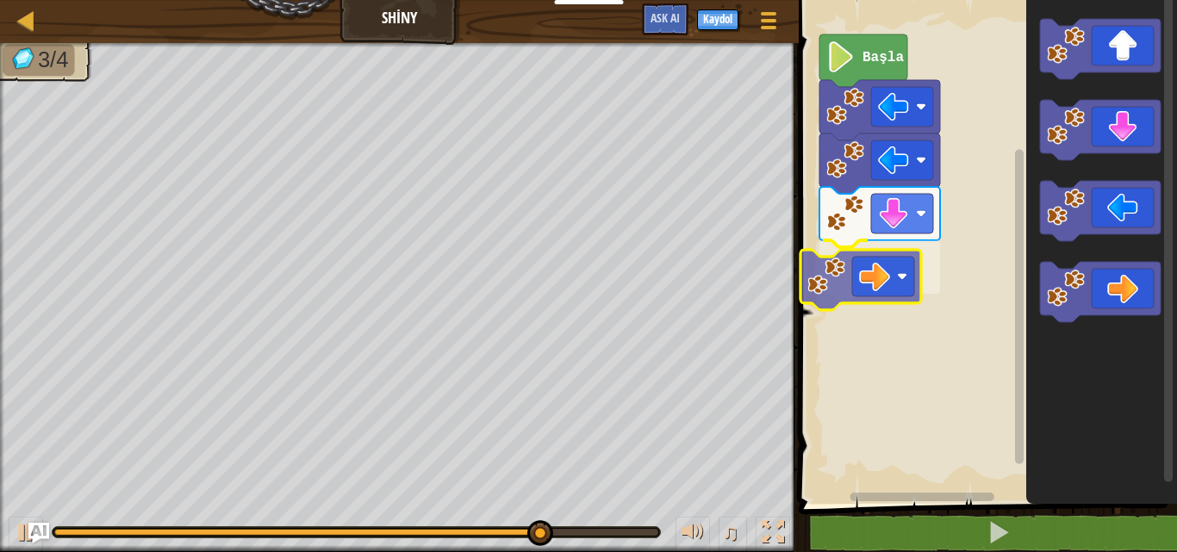
click at [850, 268] on div "Başla" at bounding box center [984, 247] width 383 height 513
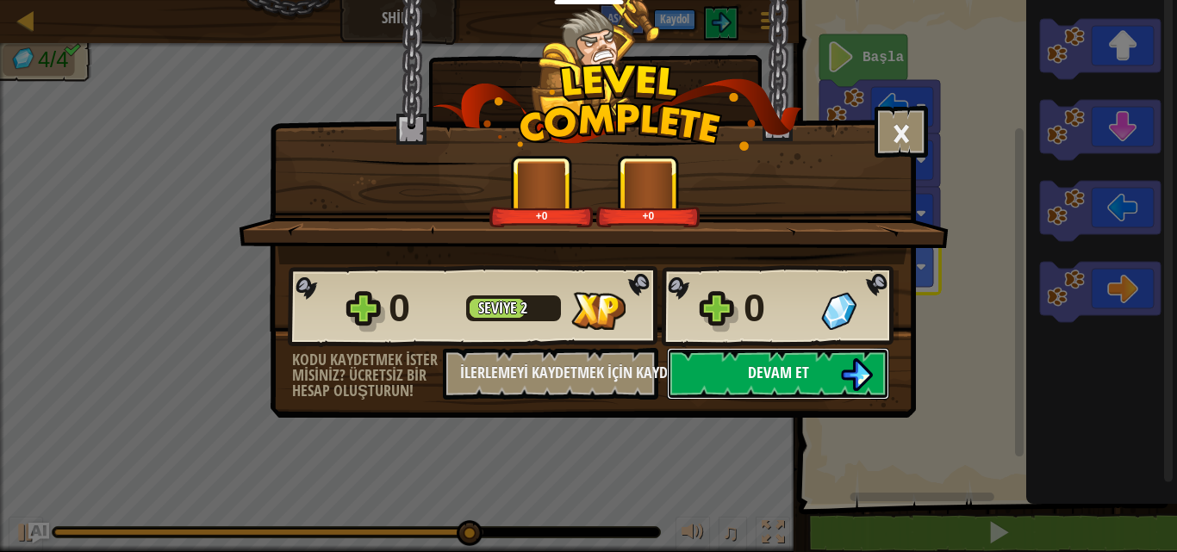
click at [845, 365] on img at bounding box center [856, 374] width 33 height 33
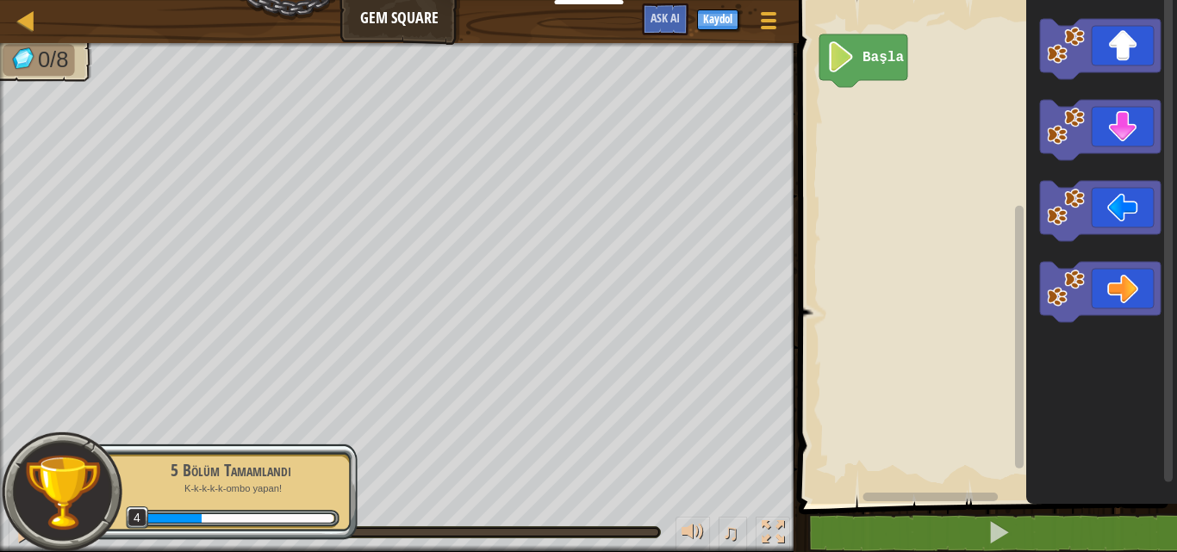
click at [250, 466] on div "5 Bölüm Tamamlandı" at bounding box center [230, 470] width 217 height 24
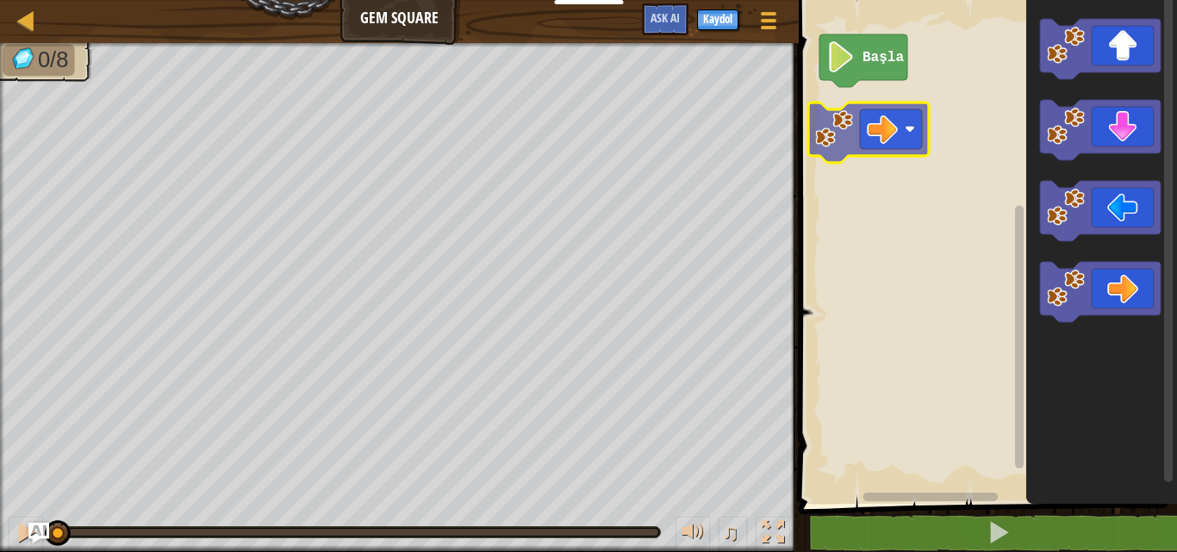
click at [866, 134] on div "Başla" at bounding box center [984, 247] width 383 height 513
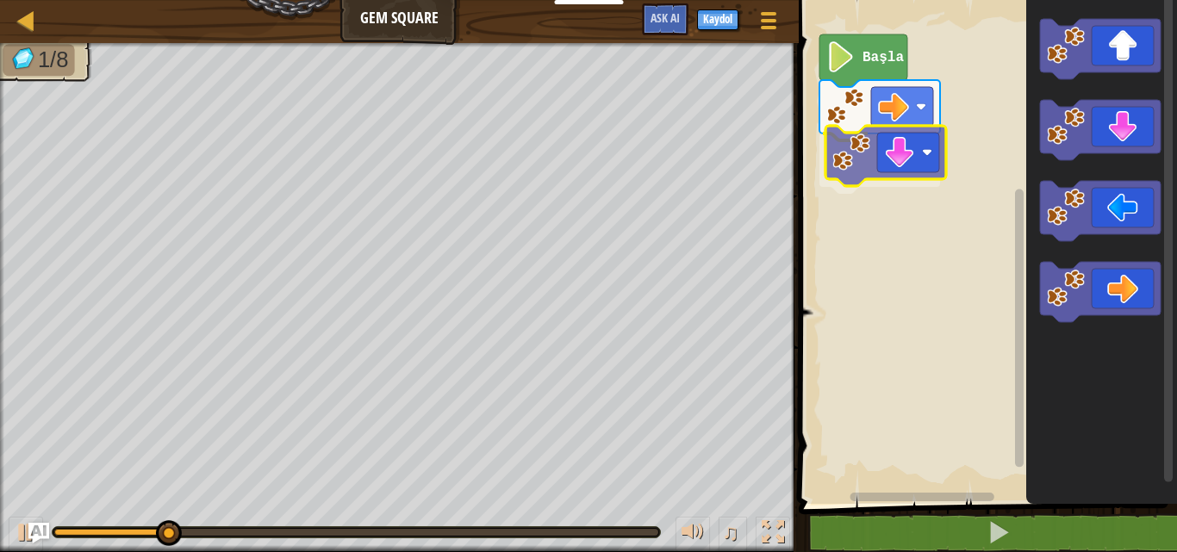
click at [814, 155] on div "Başla" at bounding box center [984, 247] width 383 height 513
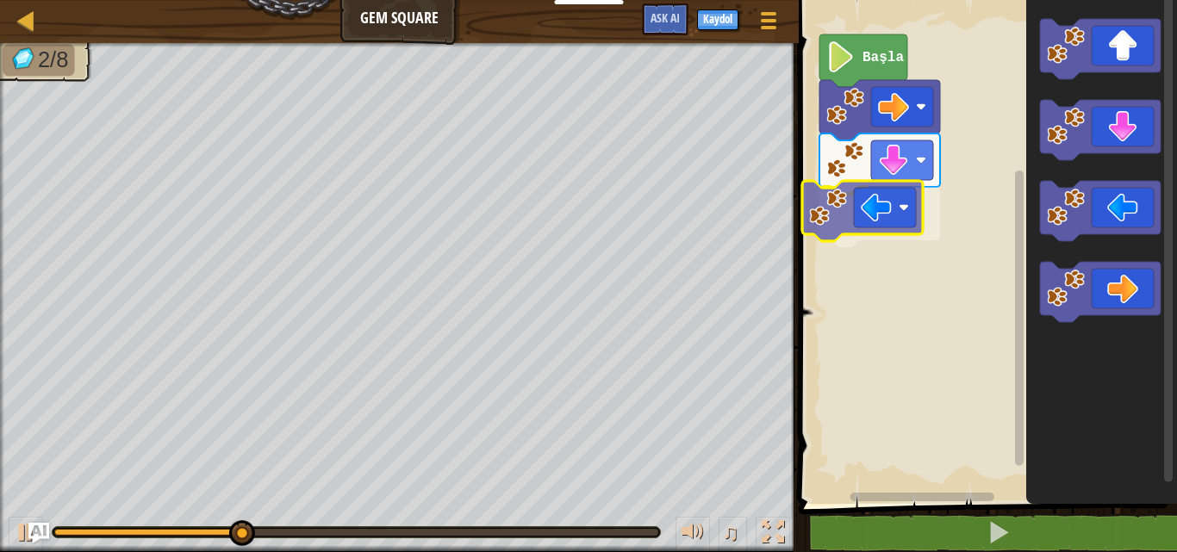
click at [895, 229] on div "Başla" at bounding box center [984, 247] width 383 height 513
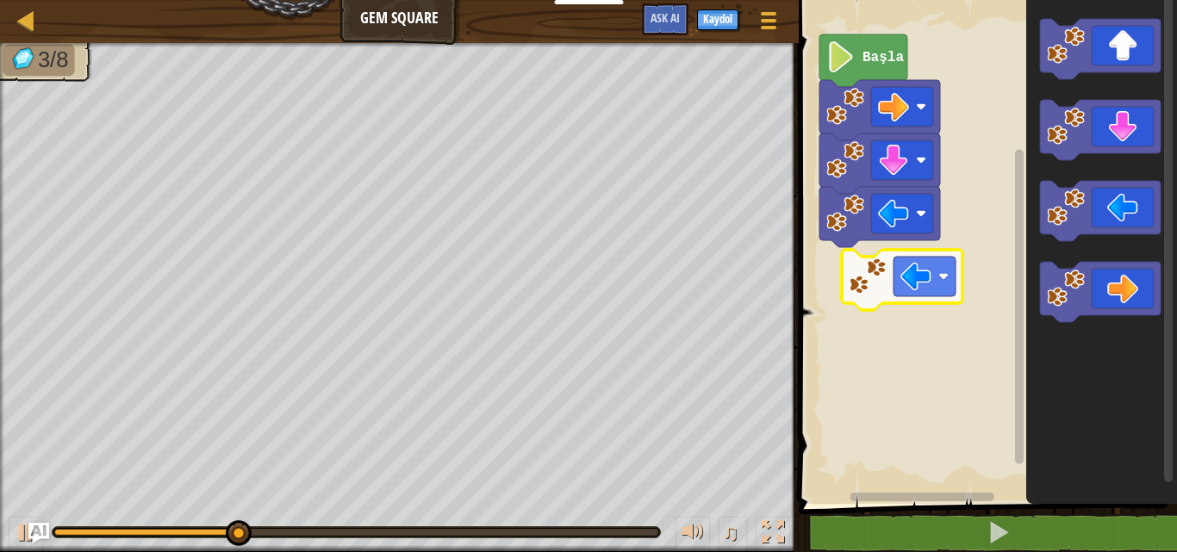
click at [855, 283] on div "Başla" at bounding box center [984, 247] width 383 height 513
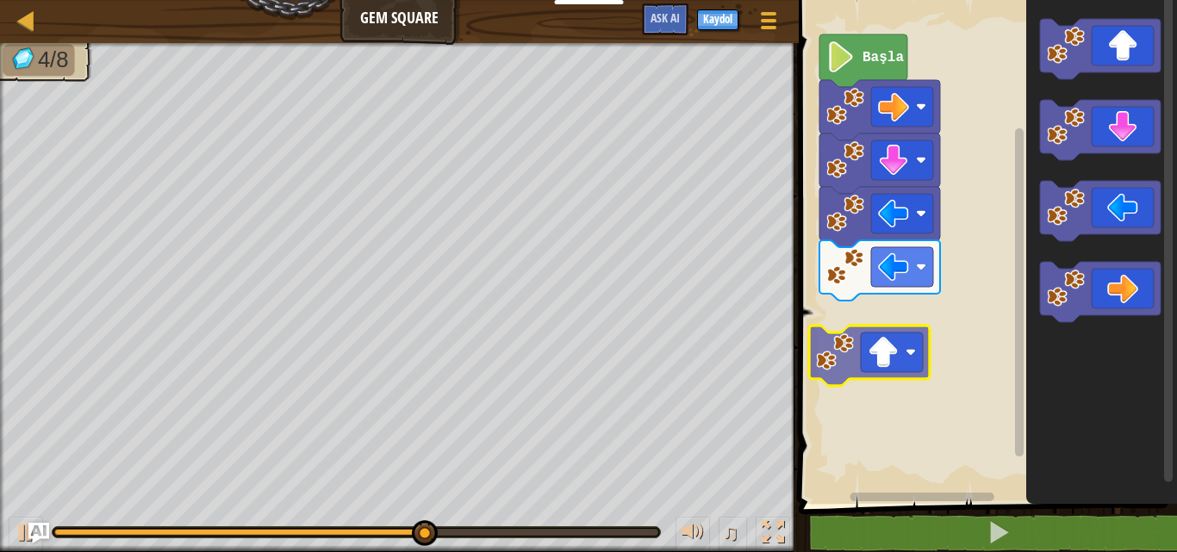
click at [850, 357] on div "Başla" at bounding box center [984, 247] width 383 height 513
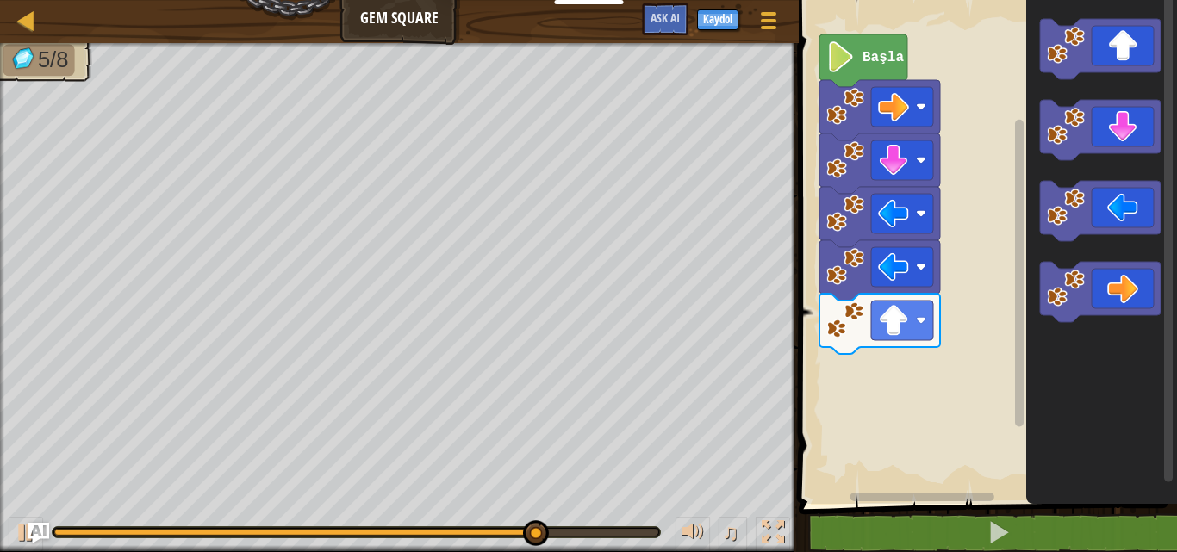
click at [905, 340] on div "Başla" at bounding box center [984, 247] width 383 height 513
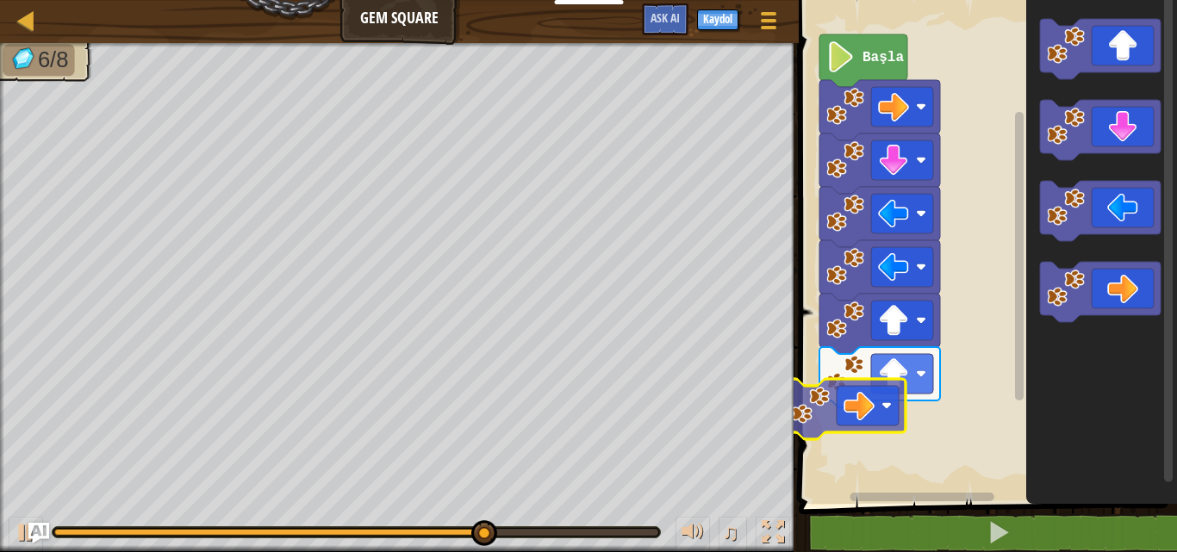
click at [816, 438] on div "Başla" at bounding box center [984, 247] width 383 height 513
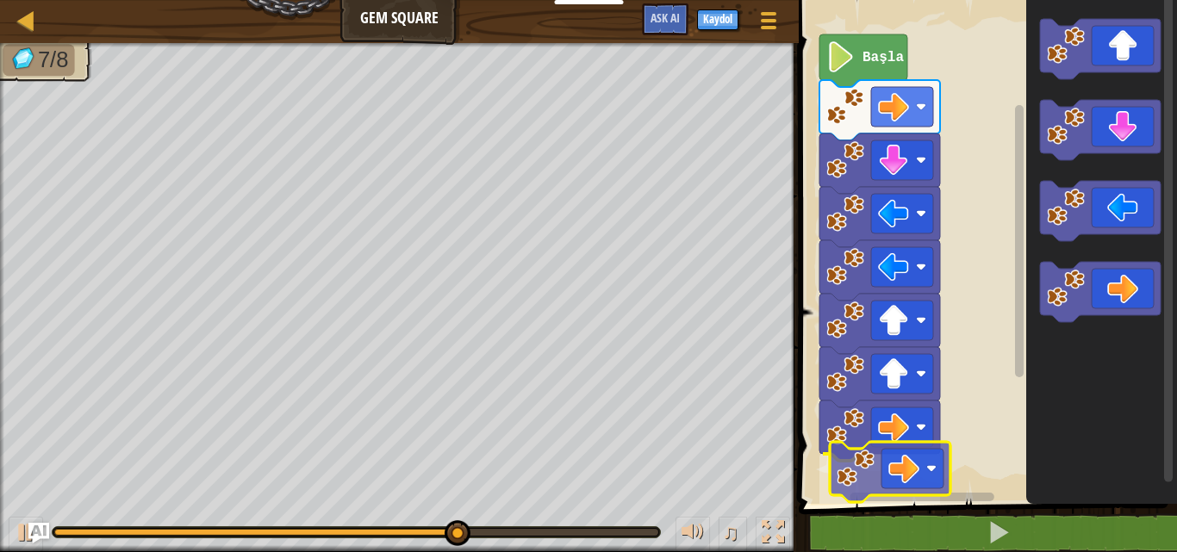
click at [874, 474] on div "Başla" at bounding box center [984, 247] width 383 height 513
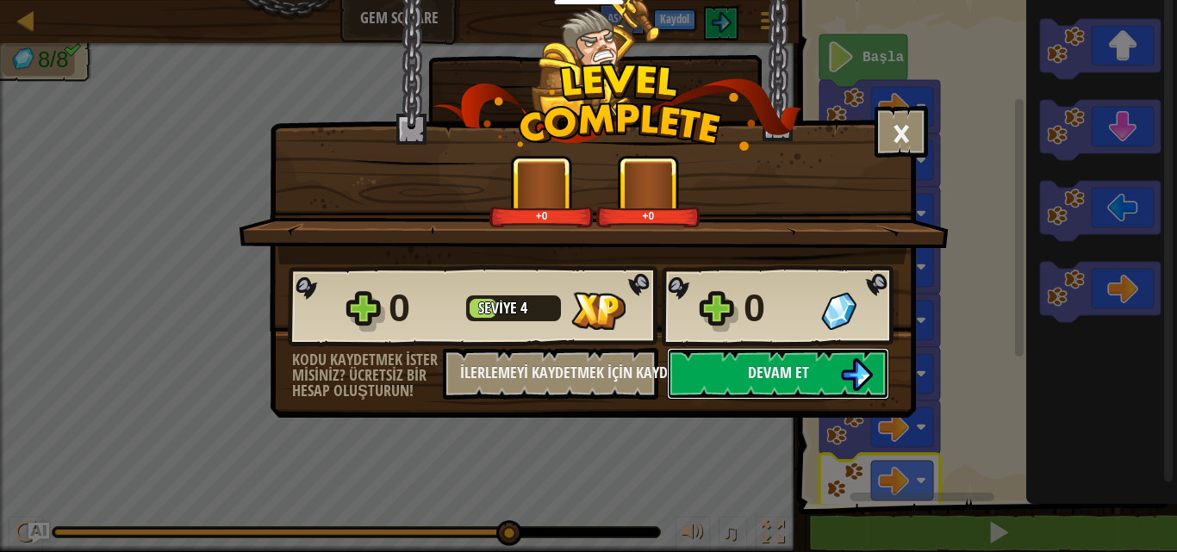
click at [743, 367] on button "Devam et" at bounding box center [778, 374] width 222 height 52
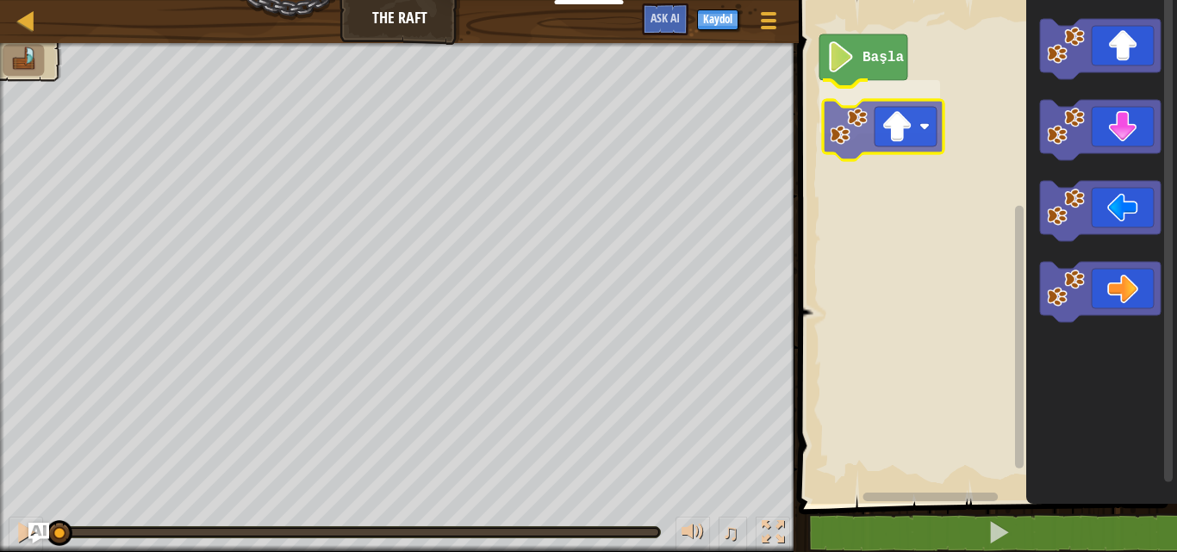
click at [849, 150] on div "Başla" at bounding box center [984, 247] width 383 height 513
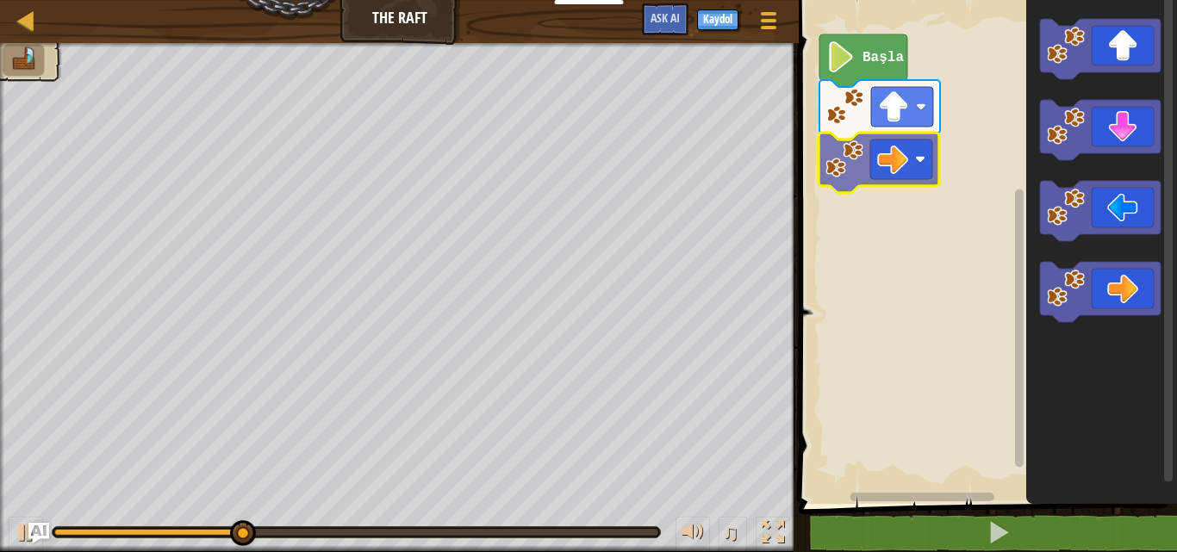
click at [879, 145] on div "Başla" at bounding box center [984, 247] width 383 height 513
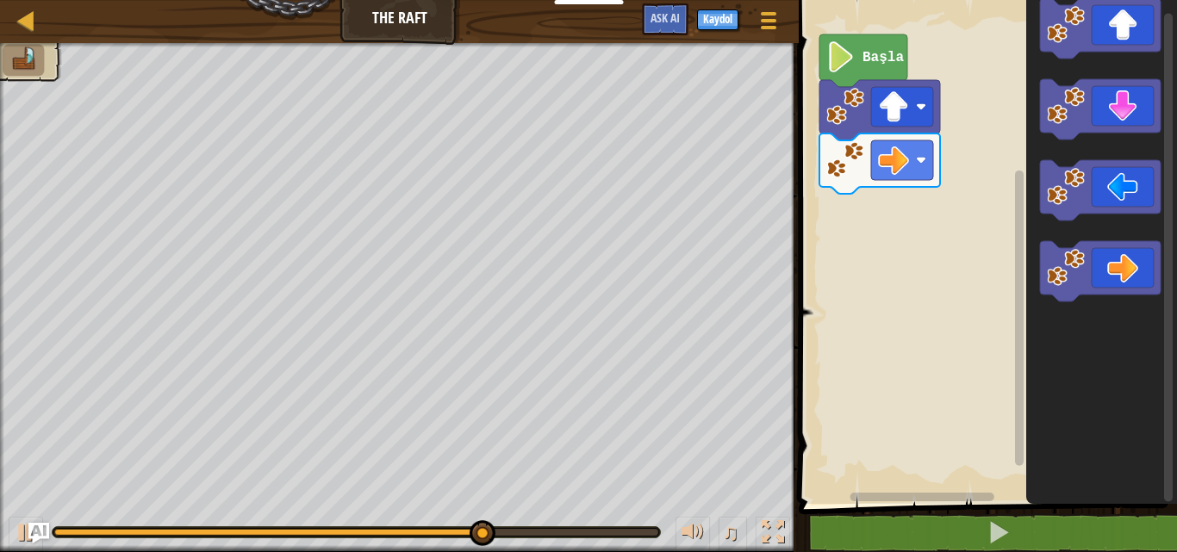
click at [841, 190] on div "Başla" at bounding box center [984, 247] width 383 height 513
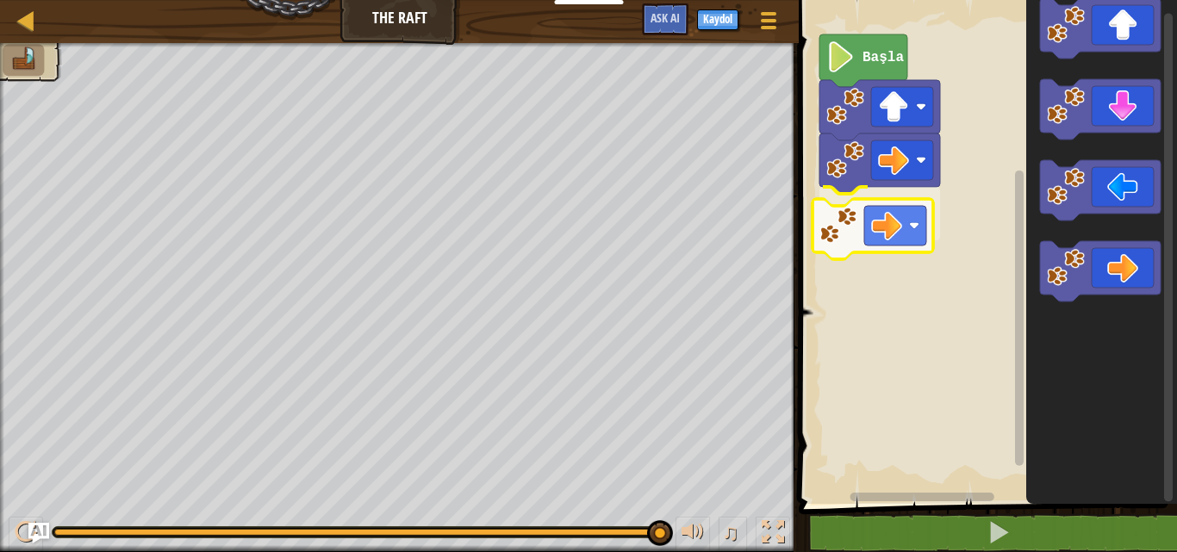
click at [840, 228] on div "Başla" at bounding box center [984, 247] width 383 height 513
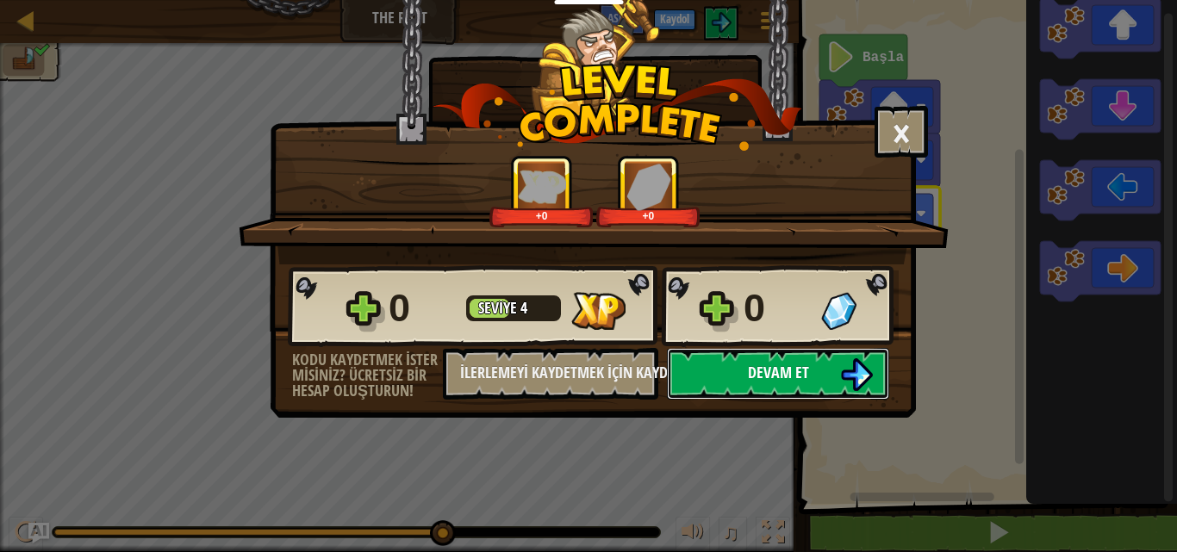
click at [758, 368] on span "Devam et" at bounding box center [778, 373] width 61 height 22
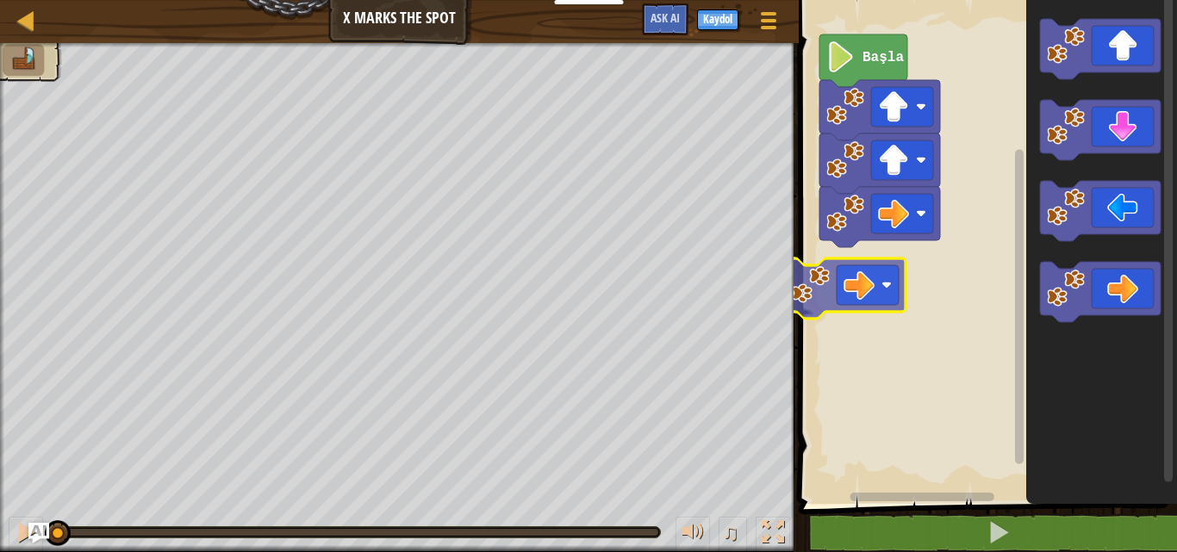
click at [898, 302] on div "Başla" at bounding box center [984, 247] width 383 height 513
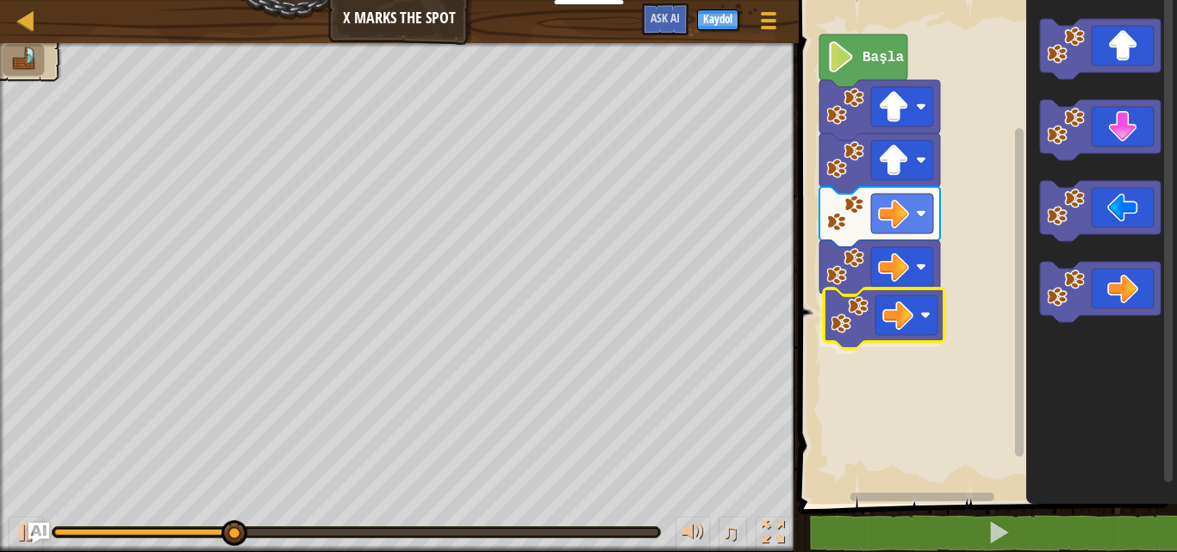
click at [873, 308] on div "Başla" at bounding box center [984, 247] width 383 height 513
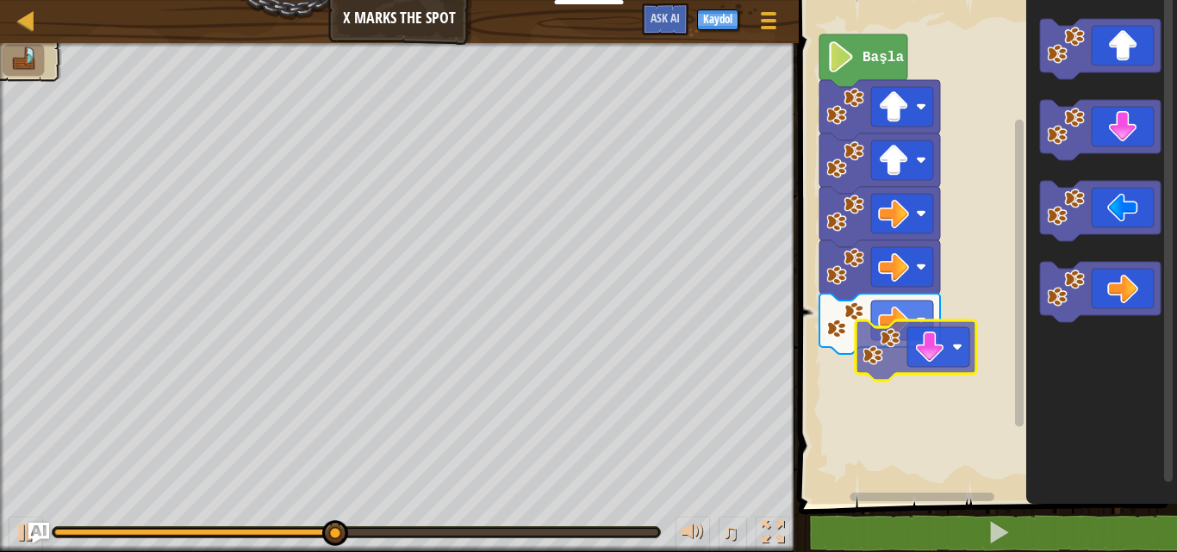
click at [915, 380] on div "Başla" at bounding box center [984, 247] width 383 height 513
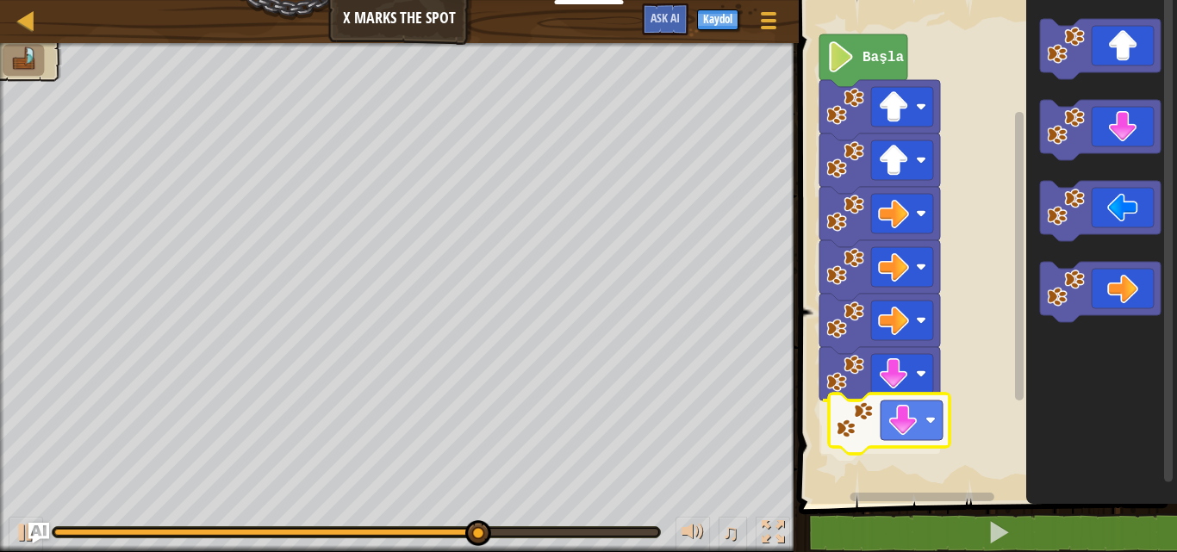
click at [897, 434] on div "Başla" at bounding box center [984, 247] width 383 height 513
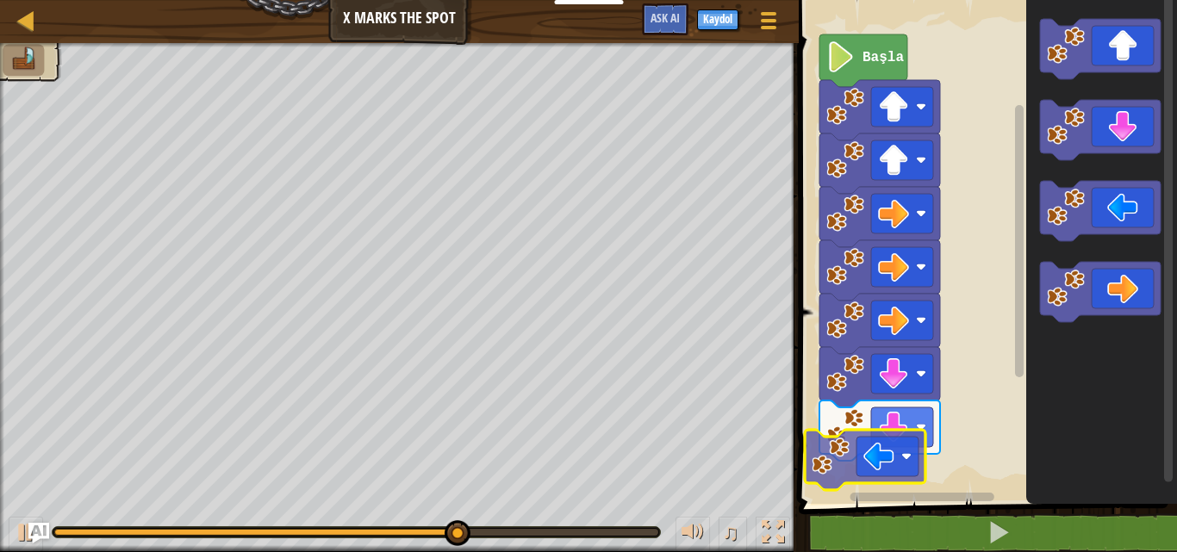
click at [880, 490] on div "Başla" at bounding box center [984, 247] width 383 height 513
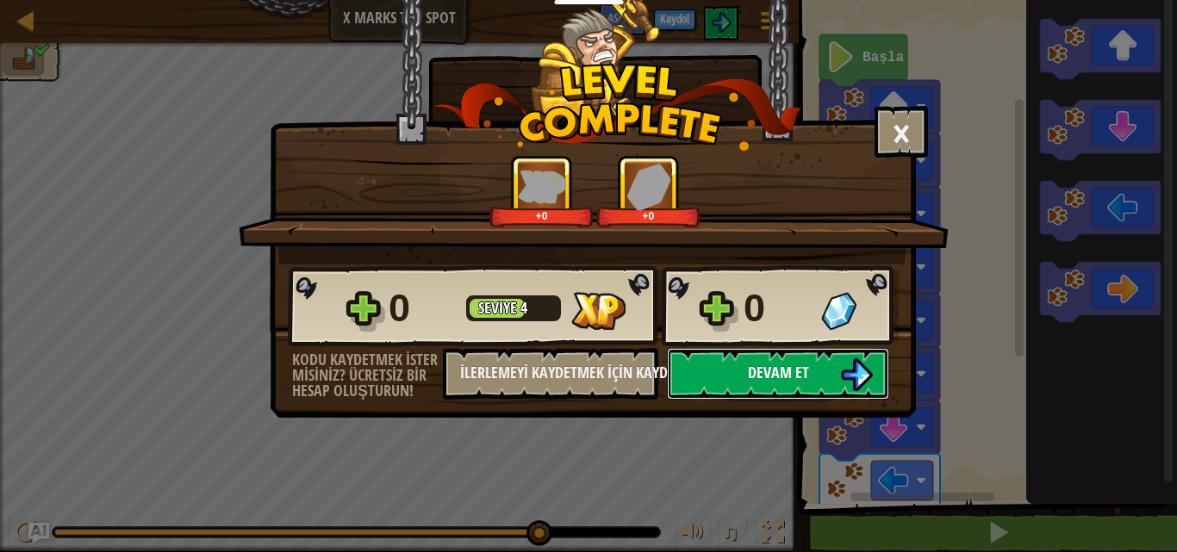
click at [762, 364] on span "Devam et" at bounding box center [778, 373] width 61 height 22
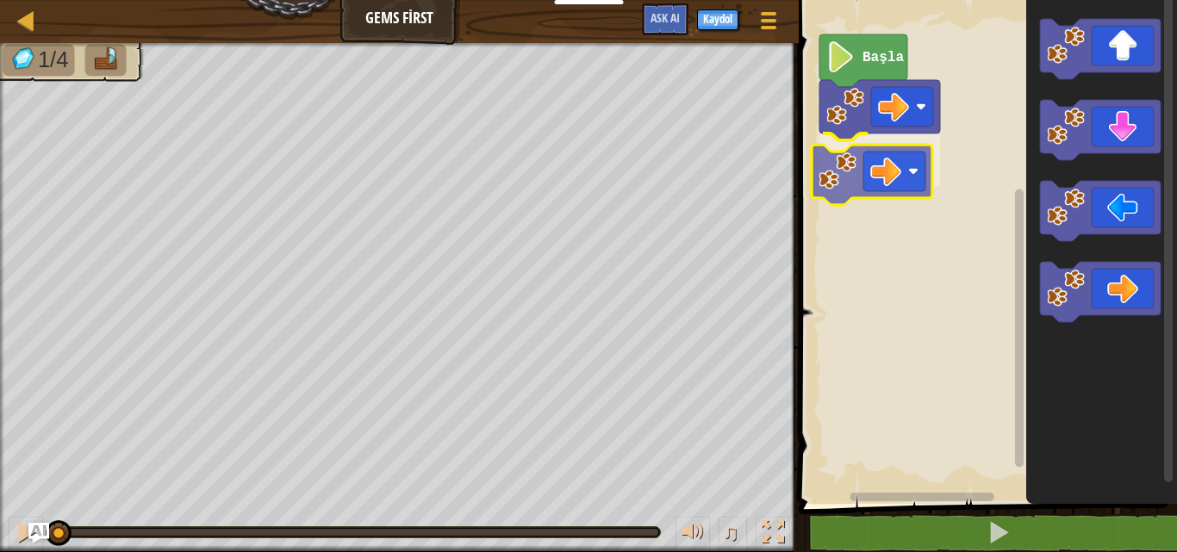
click at [880, 187] on div "Başla" at bounding box center [984, 247] width 383 height 513
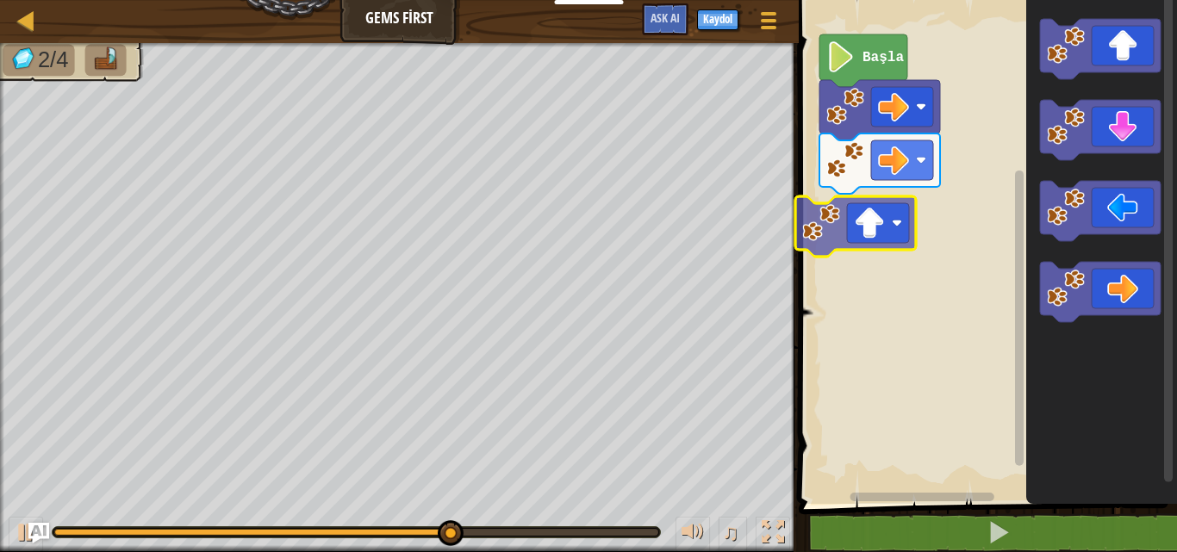
click at [880, 224] on div "Başla" at bounding box center [984, 247] width 383 height 513
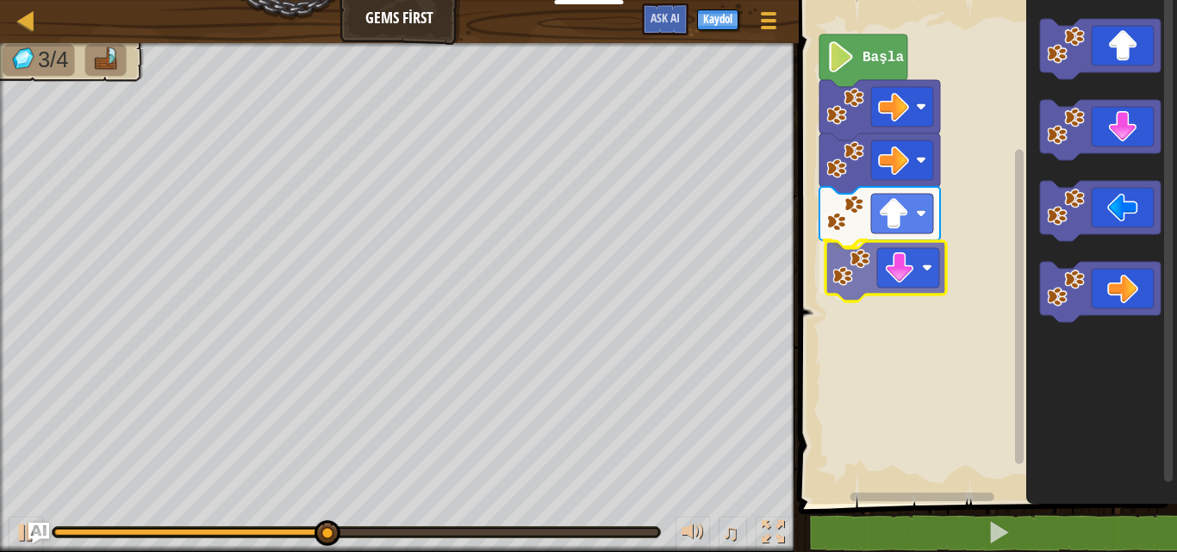
click at [914, 302] on div "Başla" at bounding box center [984, 247] width 383 height 513
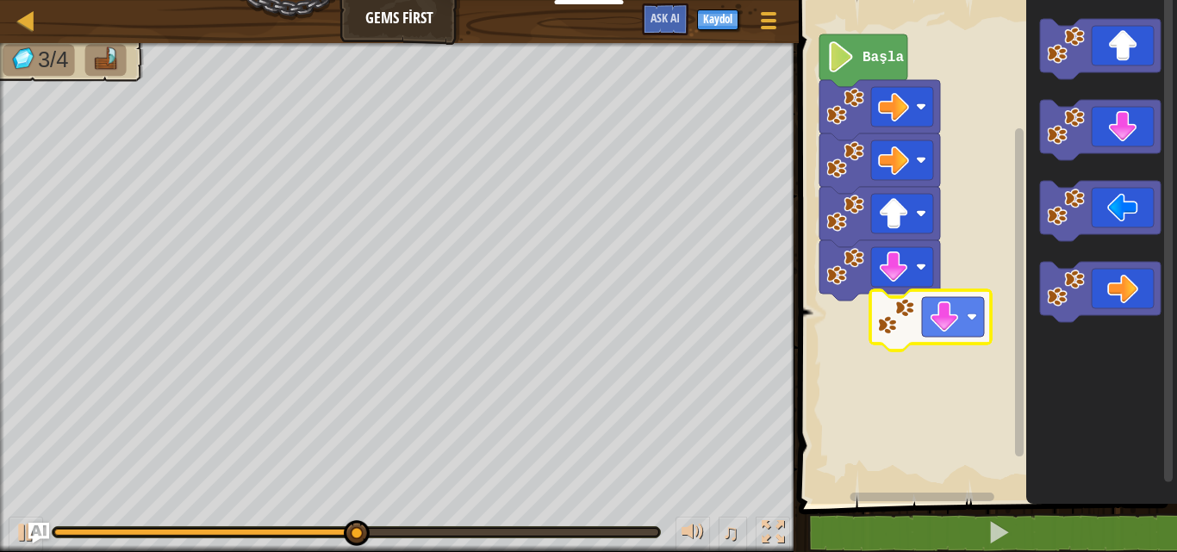
click at [896, 362] on div "Başla" at bounding box center [984, 247] width 383 height 513
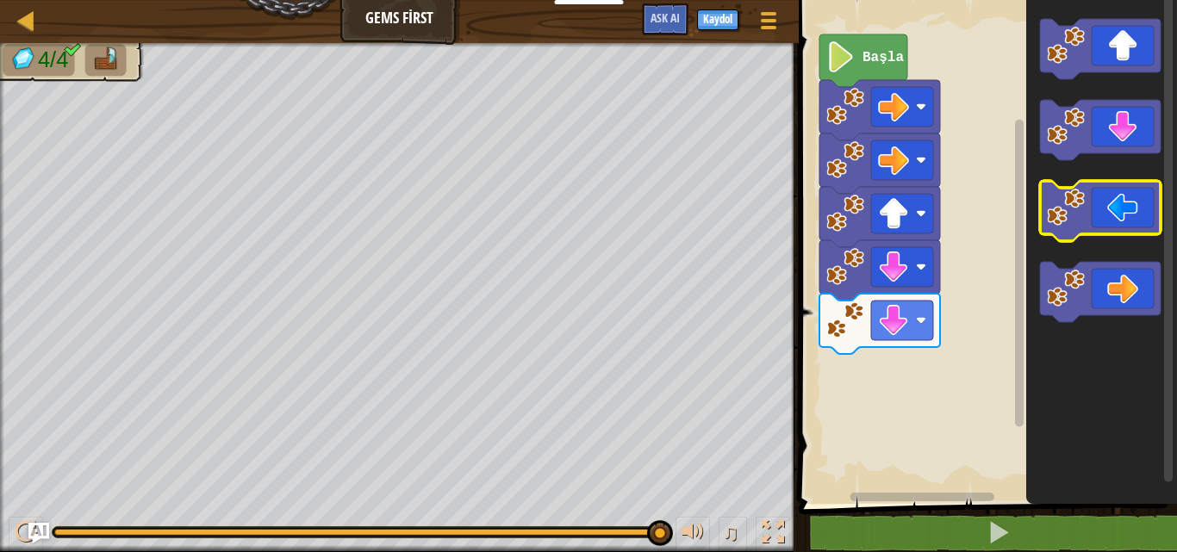
click at [1098, 156] on g "Blockly Çalışma Alanı" at bounding box center [1100, 170] width 121 height 303
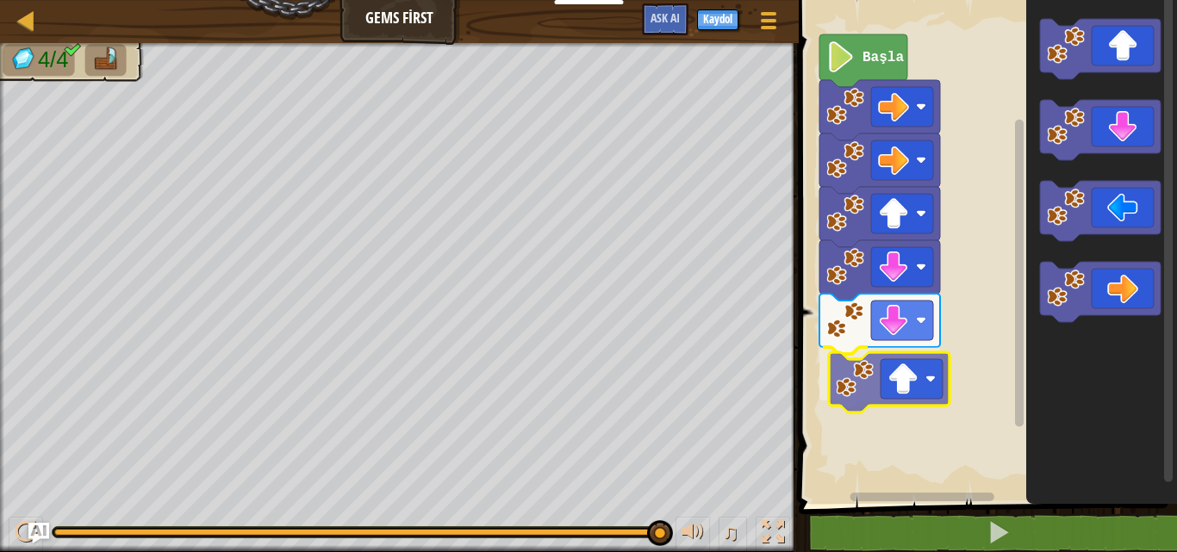
click at [892, 363] on div "Başla" at bounding box center [984, 247] width 383 height 513
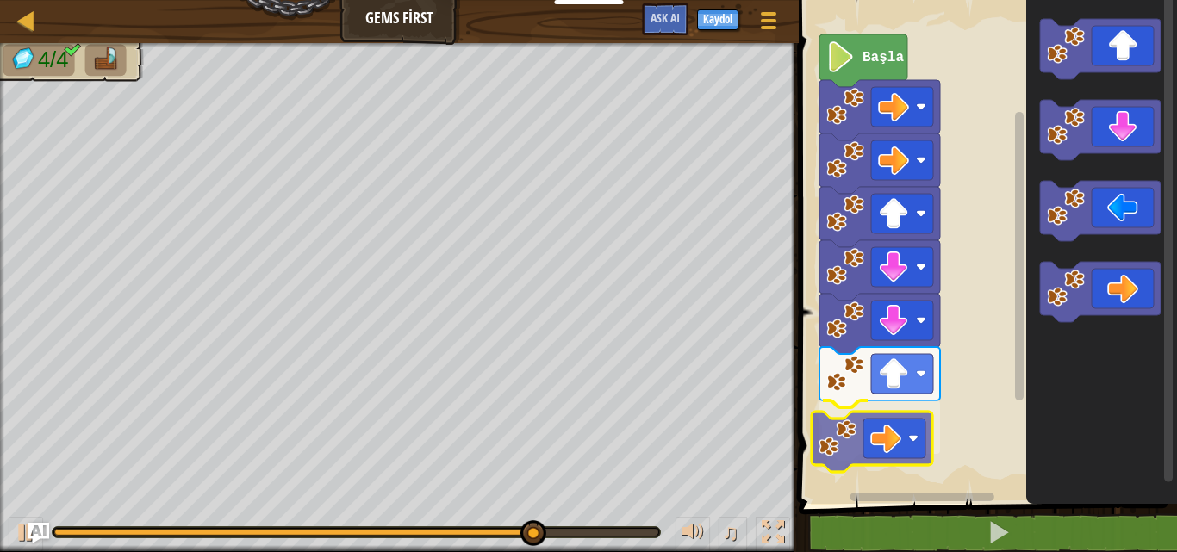
click at [825, 456] on div "Başla" at bounding box center [984, 247] width 383 height 513
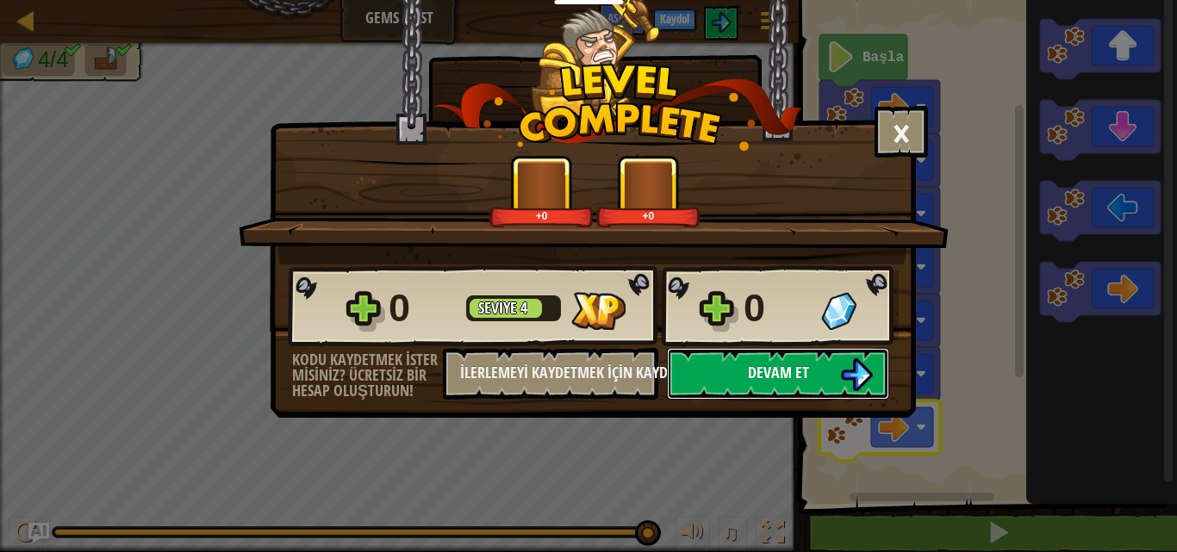
click at [706, 389] on button "Devam et" at bounding box center [778, 374] width 222 height 52
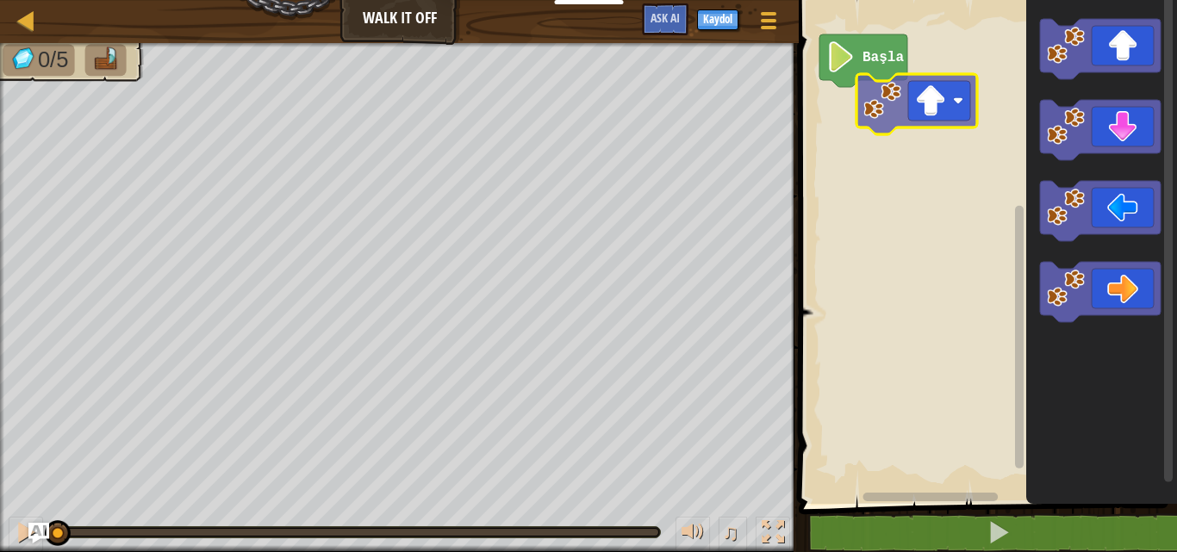
click at [867, 127] on div "Başla" at bounding box center [984, 247] width 383 height 513
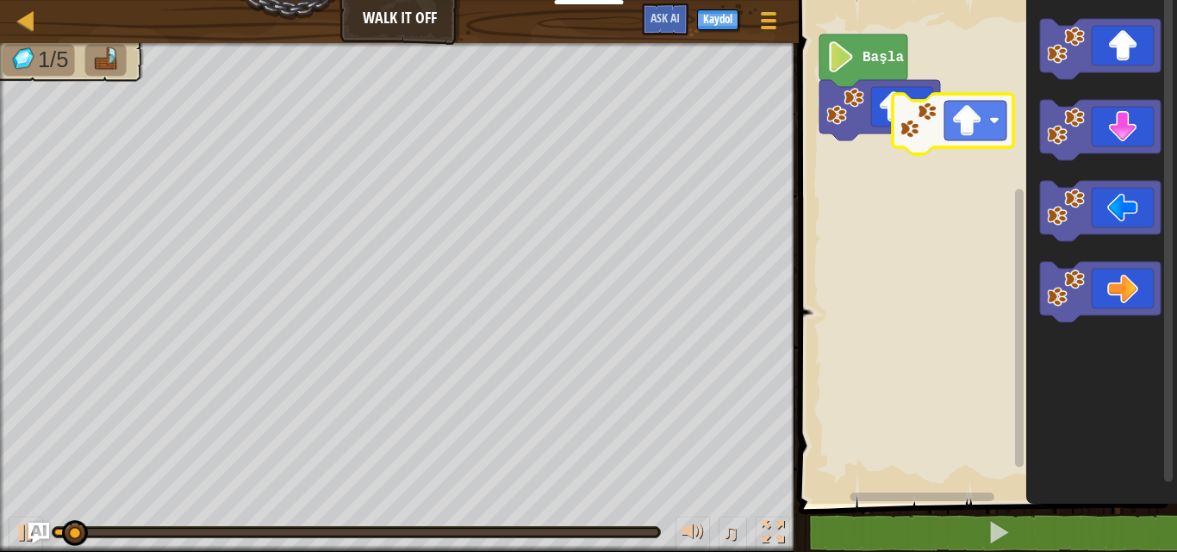
click at [887, 153] on div "Başla" at bounding box center [984, 247] width 383 height 513
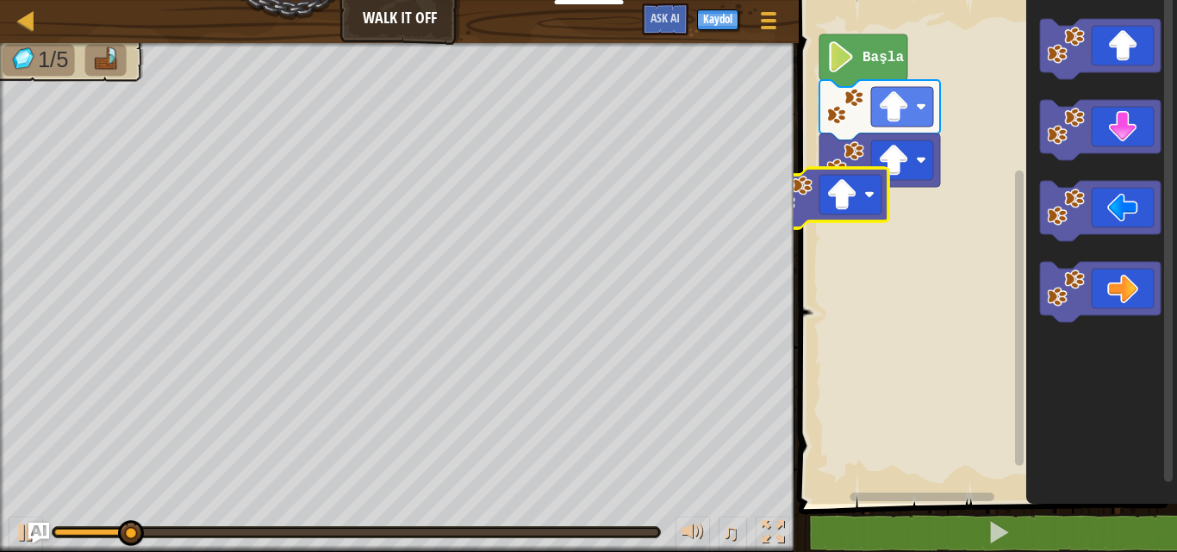
click at [857, 220] on div "Başla" at bounding box center [984, 247] width 383 height 513
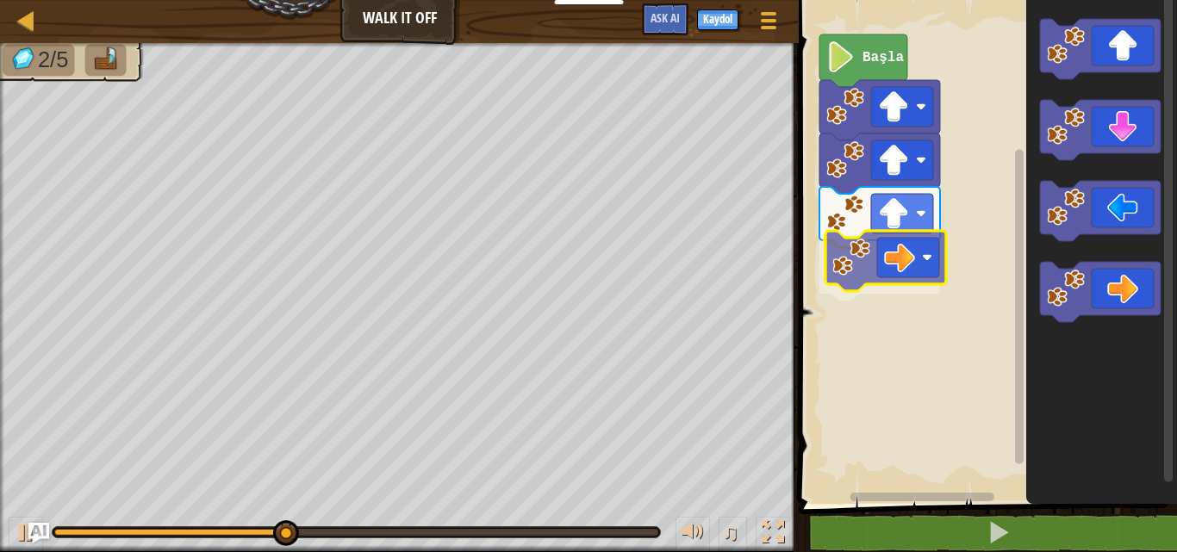
click at [902, 252] on div "Başla" at bounding box center [984, 247] width 383 height 513
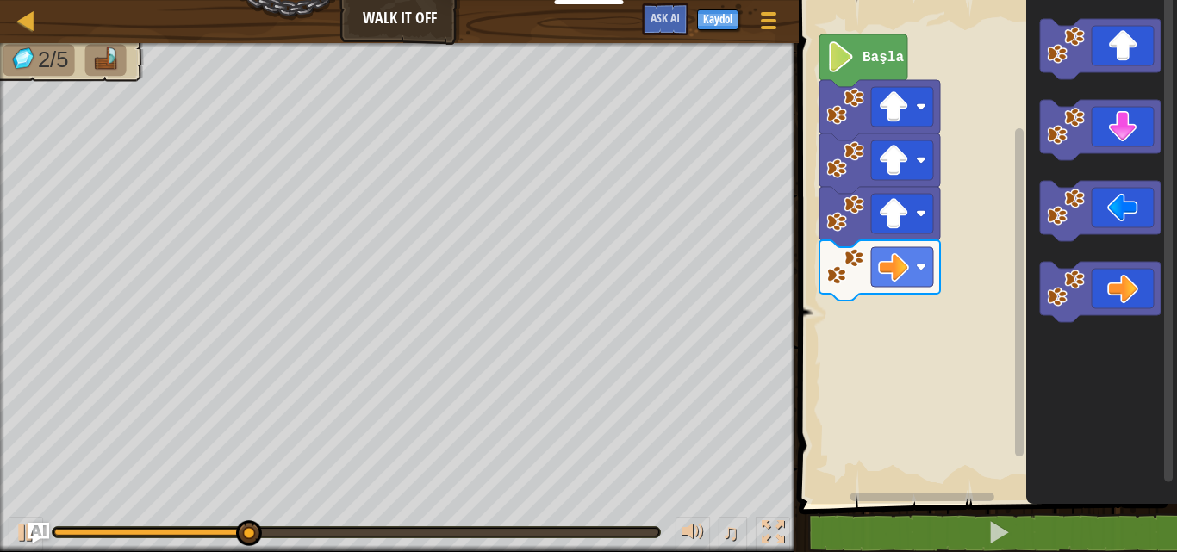
click at [884, 300] on div "Başla" at bounding box center [984, 247] width 383 height 513
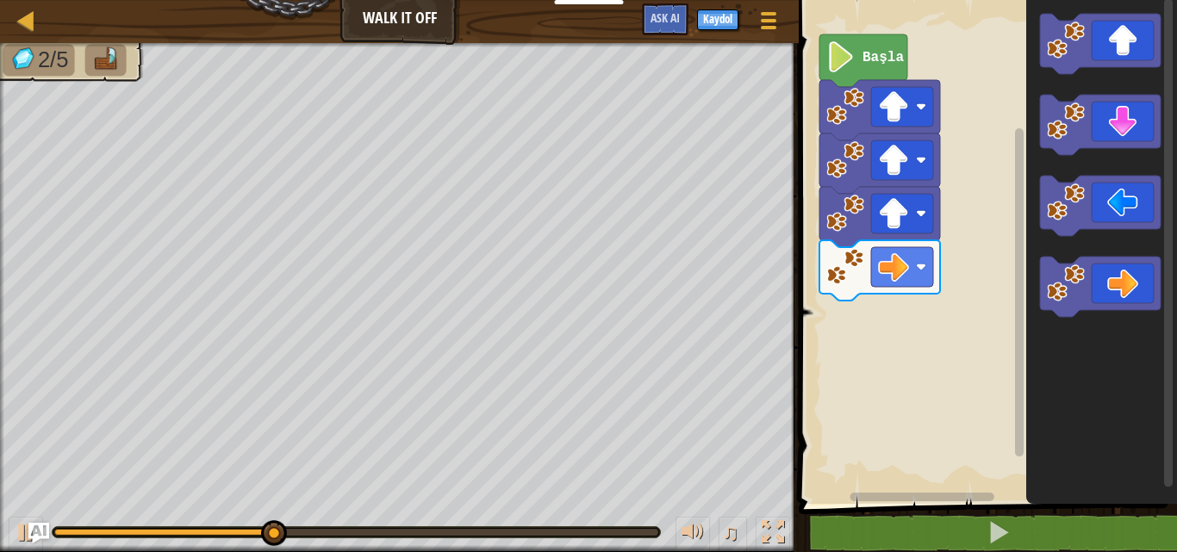
click at [1122, 320] on icon "Blockly Çalışma Alanı" at bounding box center [1101, 247] width 151 height 513
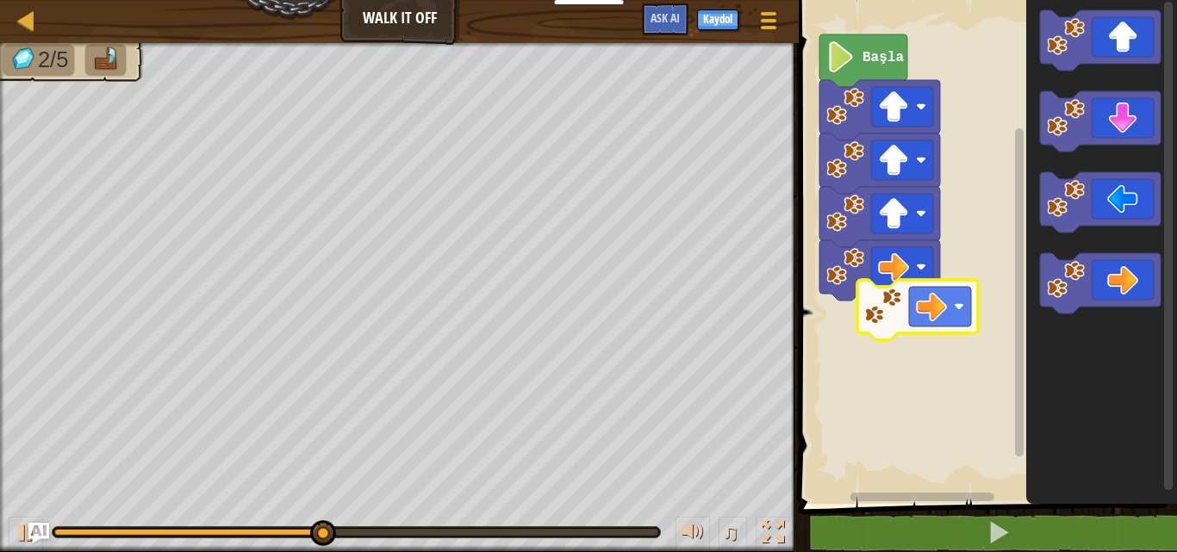
click at [905, 315] on div "Başla" at bounding box center [984, 247] width 383 height 513
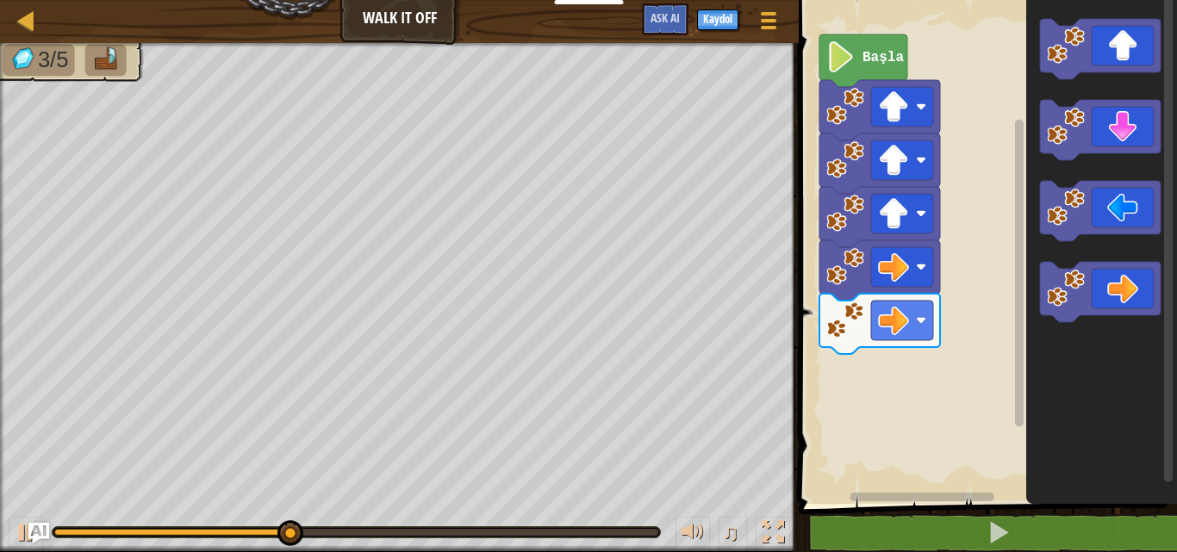
click at [956, 372] on div "Başla" at bounding box center [984, 247] width 383 height 513
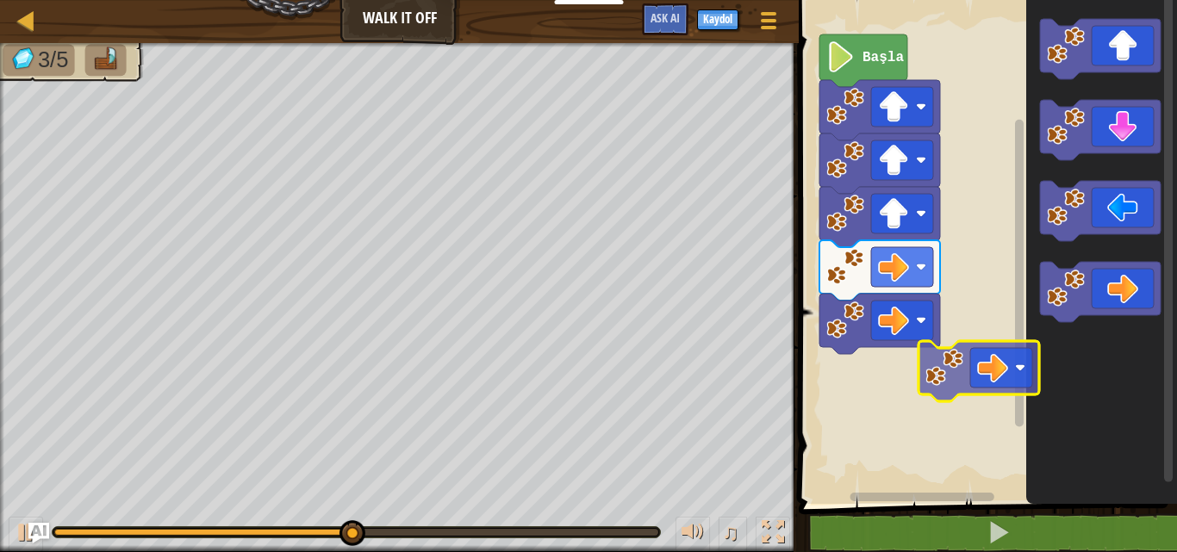
click at [836, 369] on div "Başla" at bounding box center [984, 247] width 383 height 513
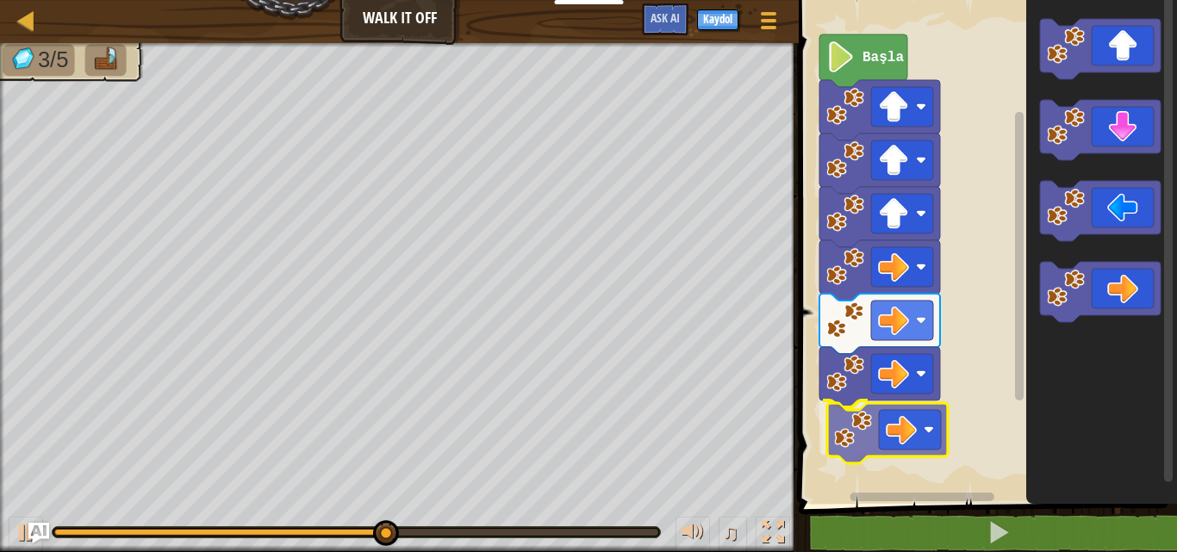
click at [829, 433] on div "Başla" at bounding box center [984, 247] width 383 height 513
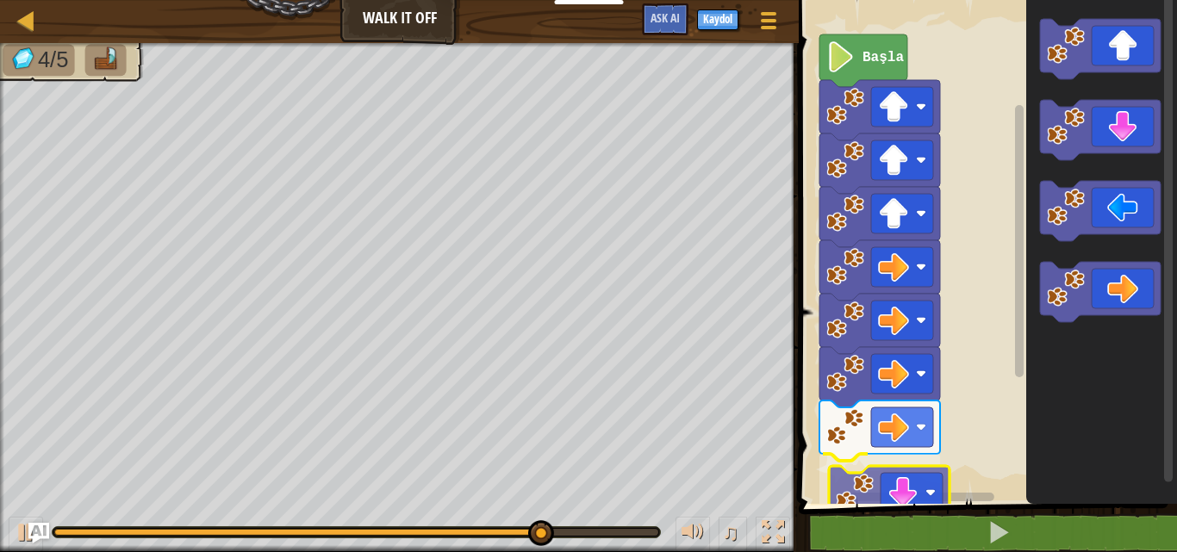
click at [921, 494] on div "Başla" at bounding box center [984, 247] width 383 height 513
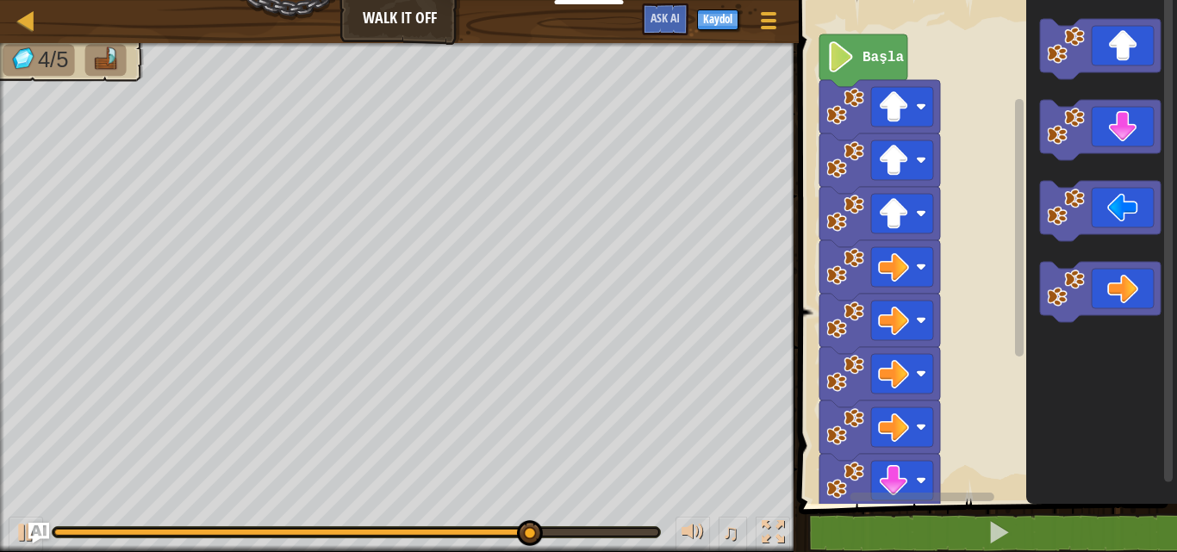
click at [872, 0] on html "Eğitimciler Ücretsiz Hesap Oluştur Okul ve İlçe Çözümleri Öğretmen Araç Seti Ön…" at bounding box center [588, 0] width 1177 height 0
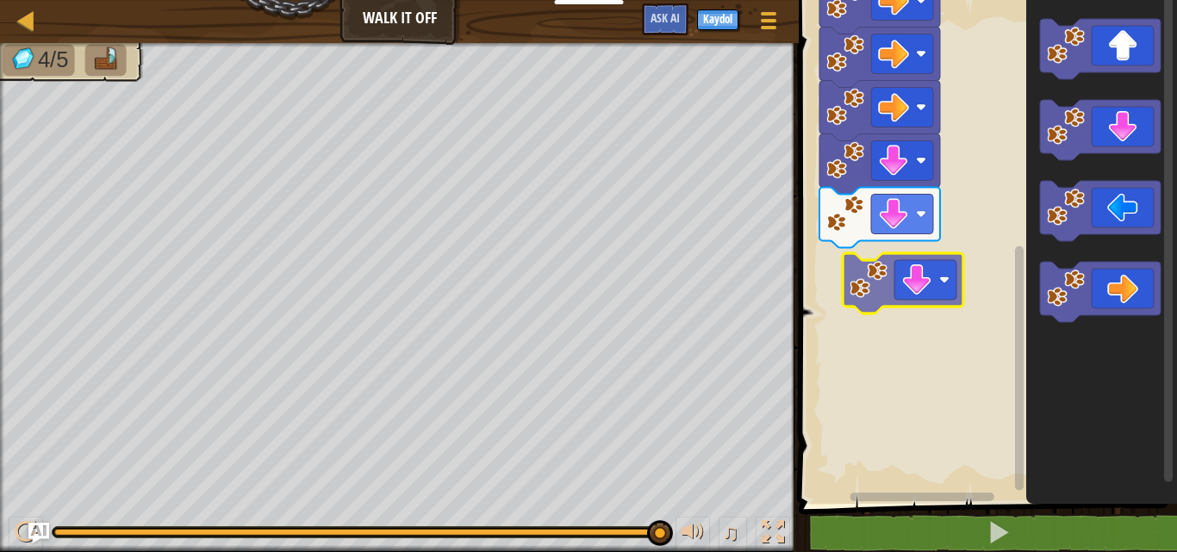
click at [906, 296] on div "Başla" at bounding box center [984, 247] width 383 height 513
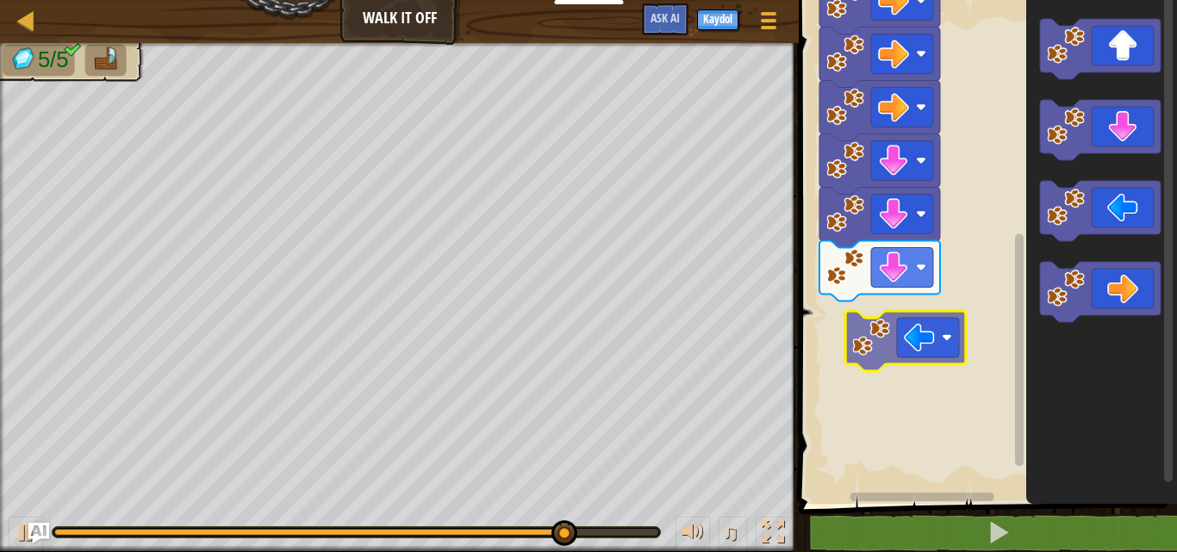
click at [913, 326] on div "Başla" at bounding box center [984, 247] width 383 height 513
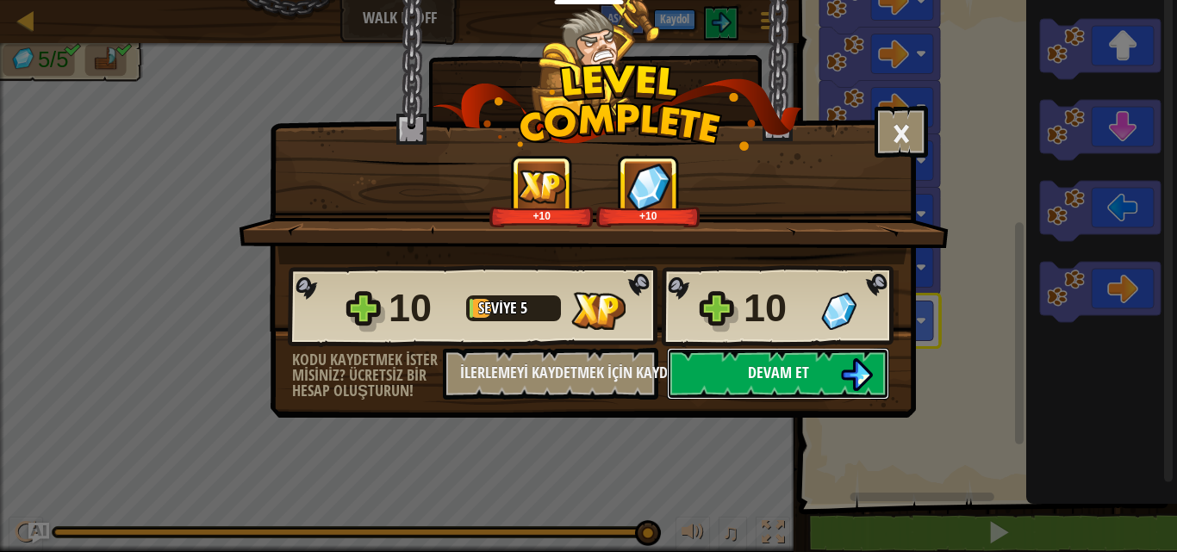
click at [738, 368] on button "Devam et" at bounding box center [778, 374] width 222 height 52
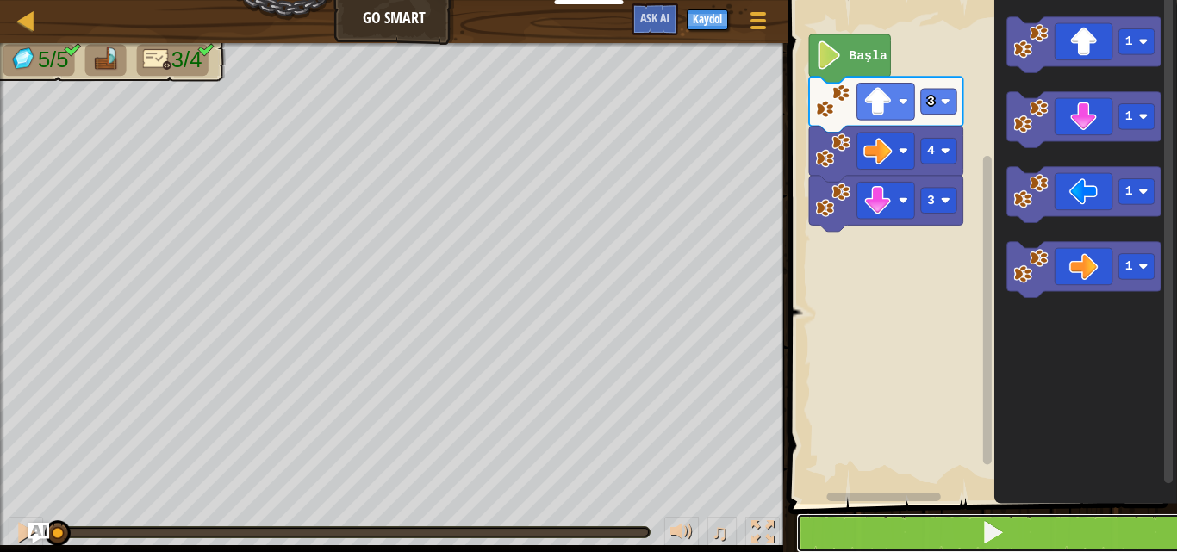
click at [931, 533] on button at bounding box center [993, 533] width 394 height 40
